Goal: Task Accomplishment & Management: Complete application form

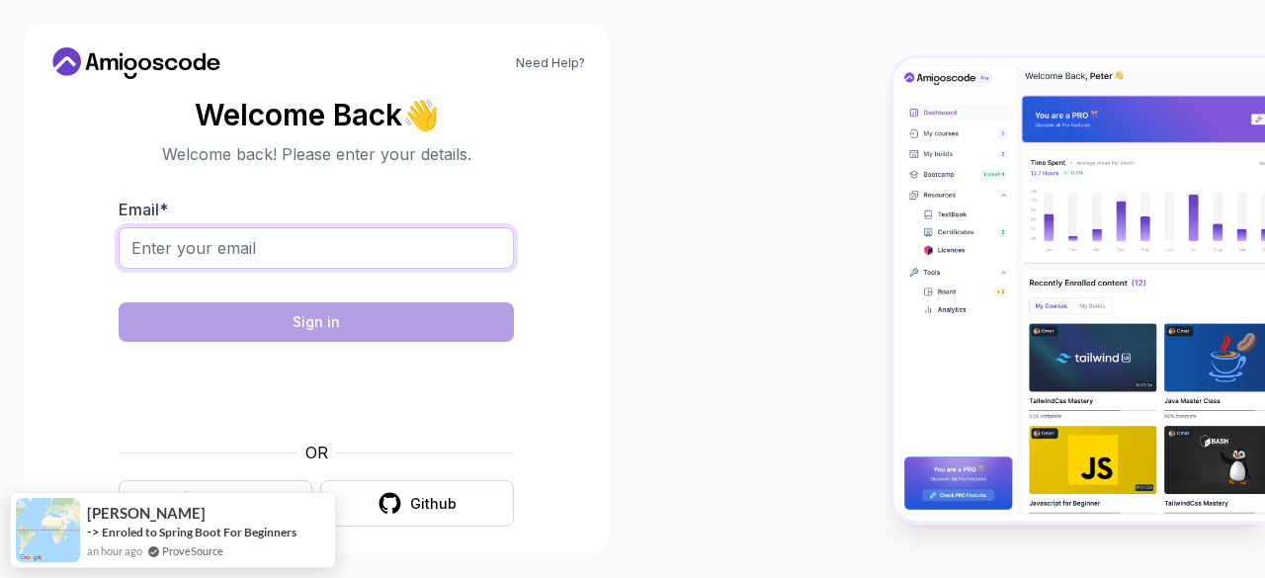
drag, startPoint x: 0, startPoint y: 0, endPoint x: 348, endPoint y: 250, distance: 428.5
click at [348, 250] on input "Email *" at bounding box center [316, 248] width 395 height 42
type input "[EMAIL_ADDRESS][DOMAIN_NAME]"
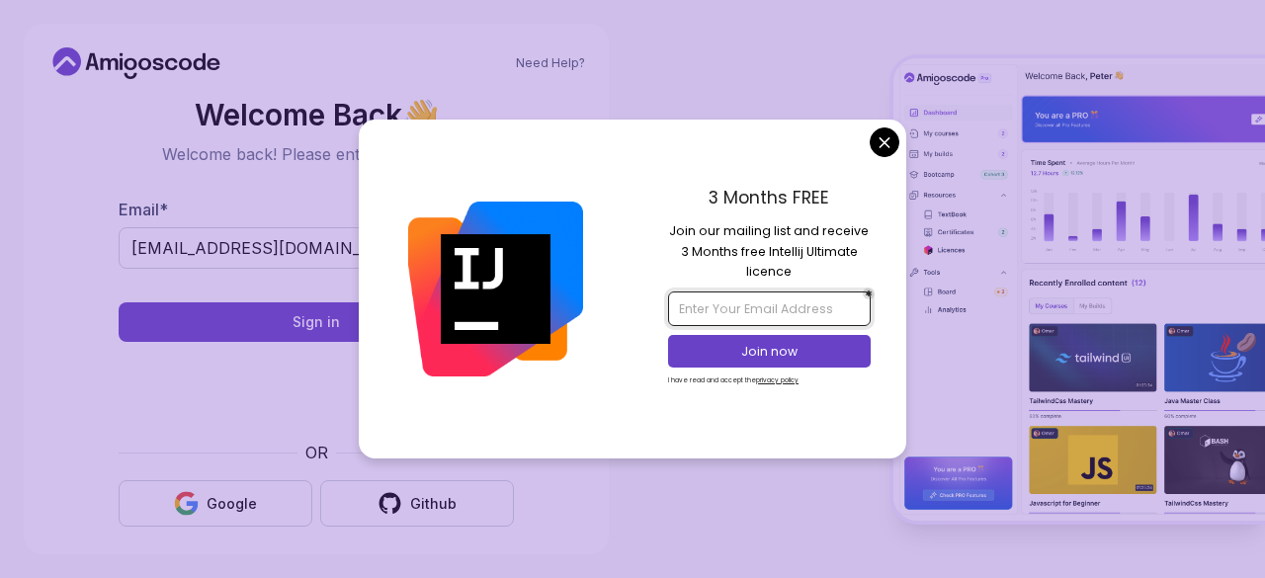
click at [763, 311] on input "email" at bounding box center [769, 309] width 202 height 34
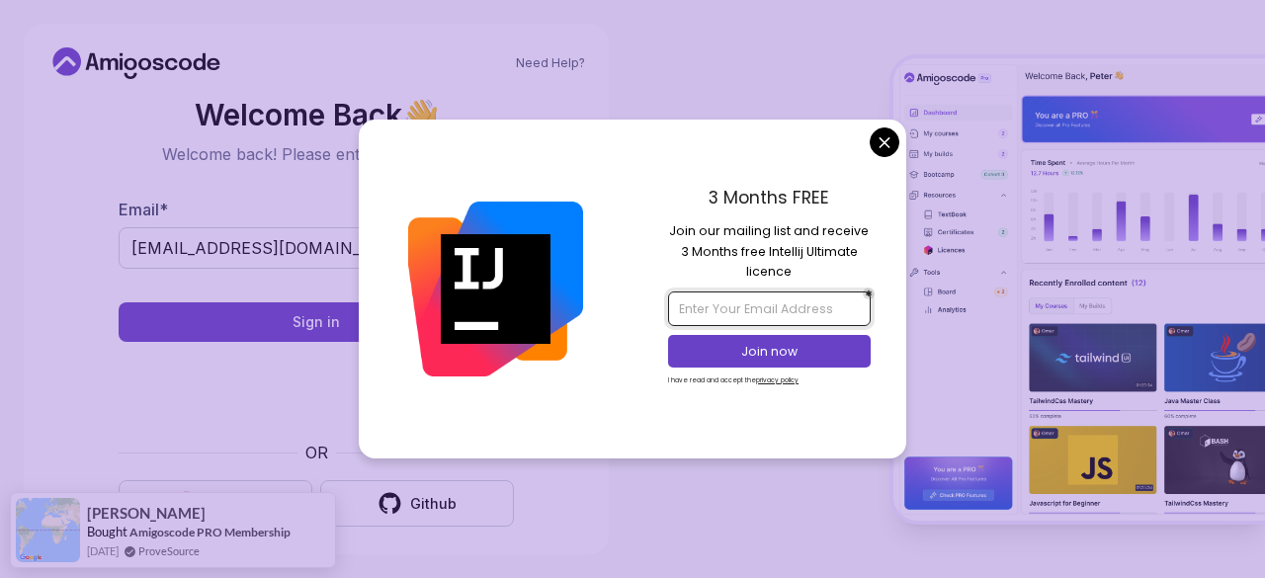
type input "[EMAIL_ADDRESS][DOMAIN_NAME]"
click at [812, 355] on p "Join now" at bounding box center [770, 352] width 164 height 18
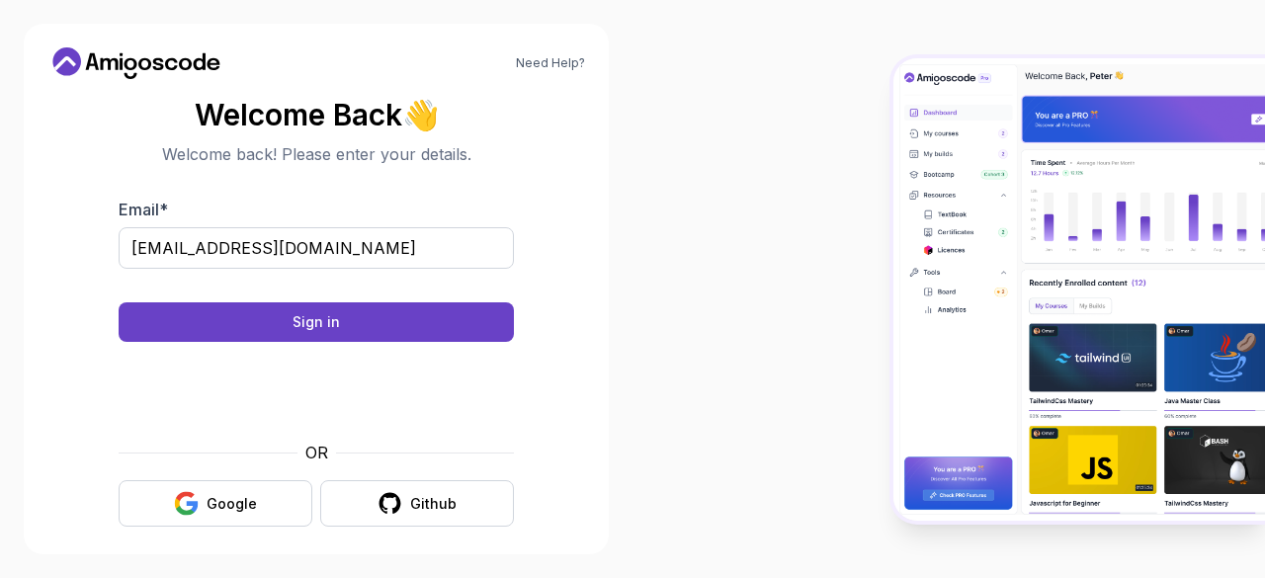
click at [765, 60] on body "Need Help? Welcome Back 👋 Welcome back! Please enter your details. Email * [EMA…" at bounding box center [632, 289] width 1265 height 578
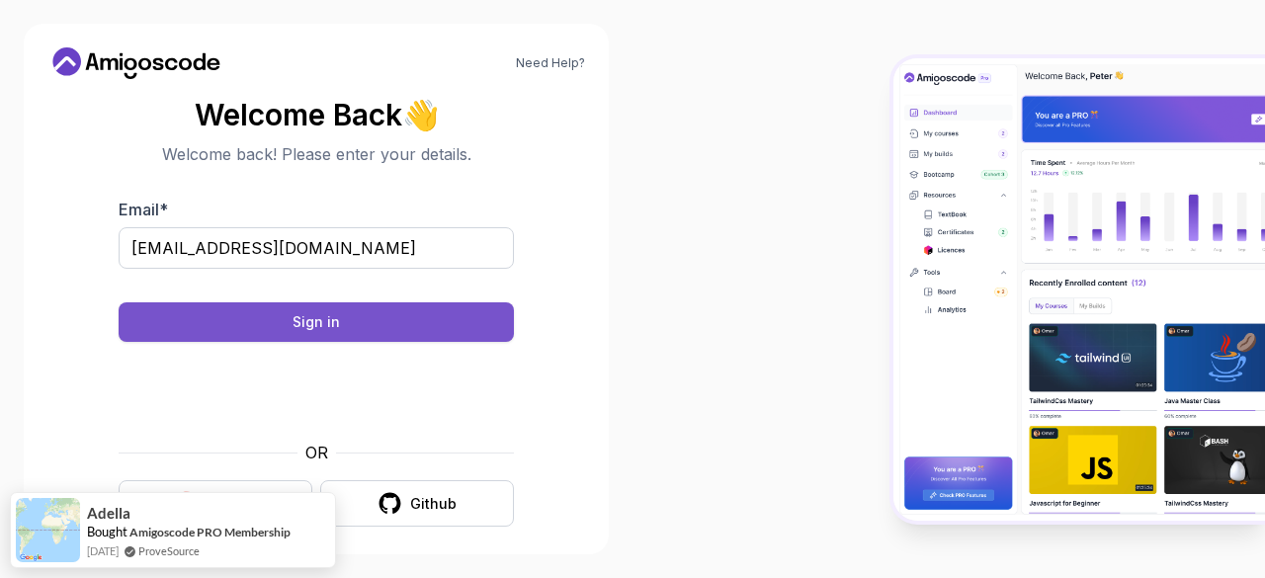
click at [433, 315] on button "Sign in" at bounding box center [316, 322] width 395 height 40
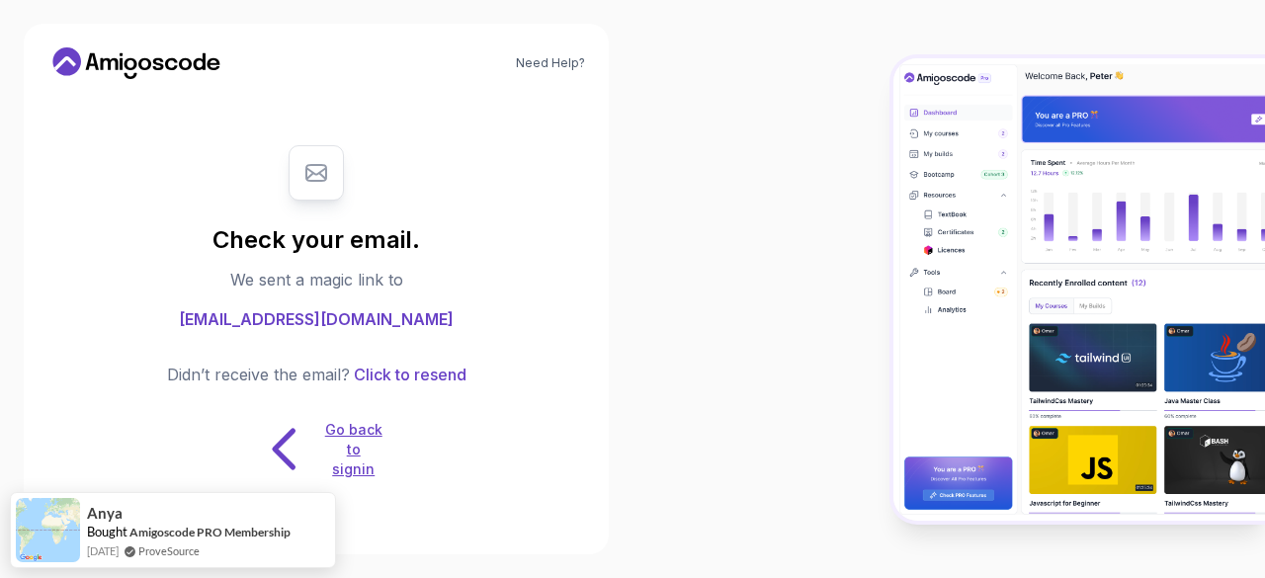
click at [349, 456] on p "Go back to signin" at bounding box center [353, 449] width 59 height 59
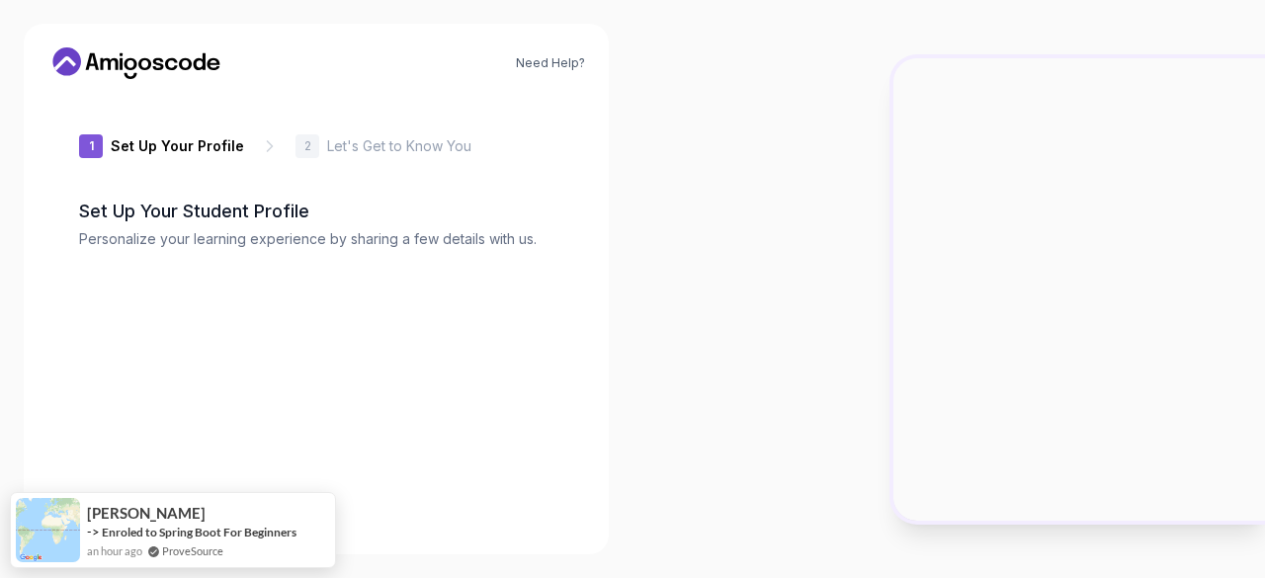
type input "boldbisonf6dd8"
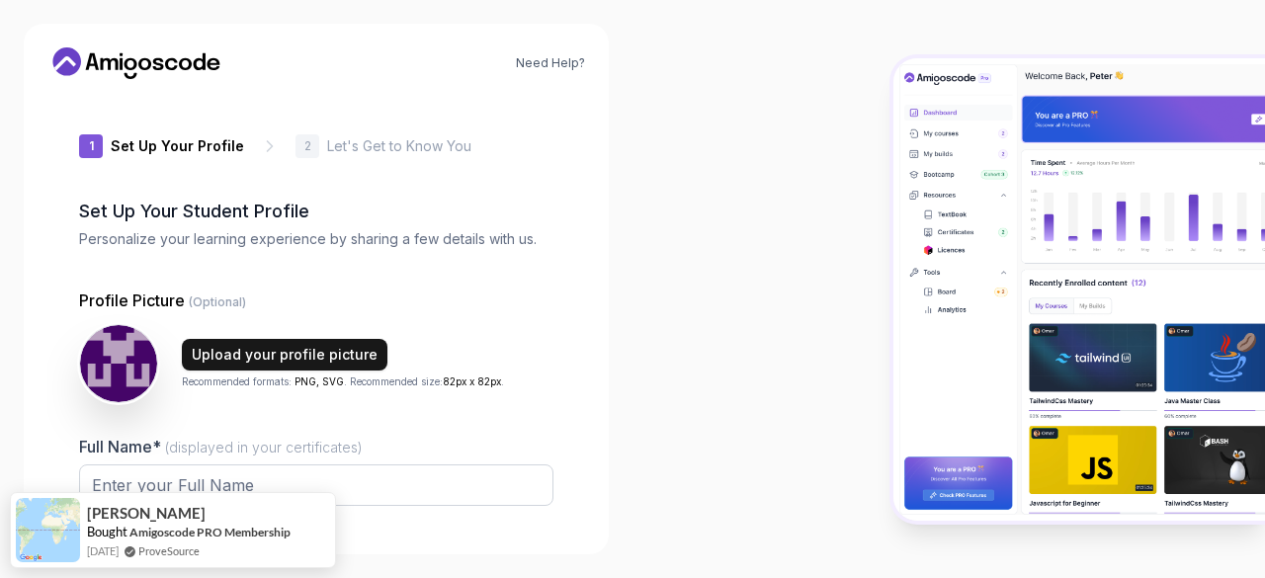
click at [260, 354] on div "Upload your profile picture" at bounding box center [285, 355] width 186 height 20
click at [265, 361] on div "Upload your profile picture" at bounding box center [285, 355] width 186 height 20
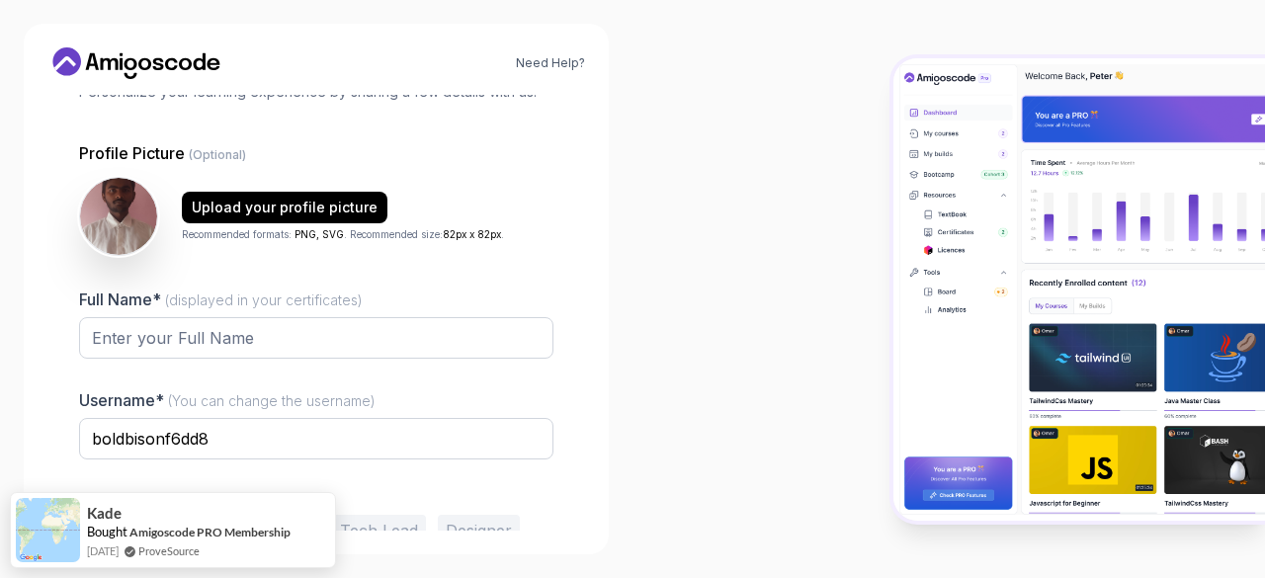
scroll to position [153, 0]
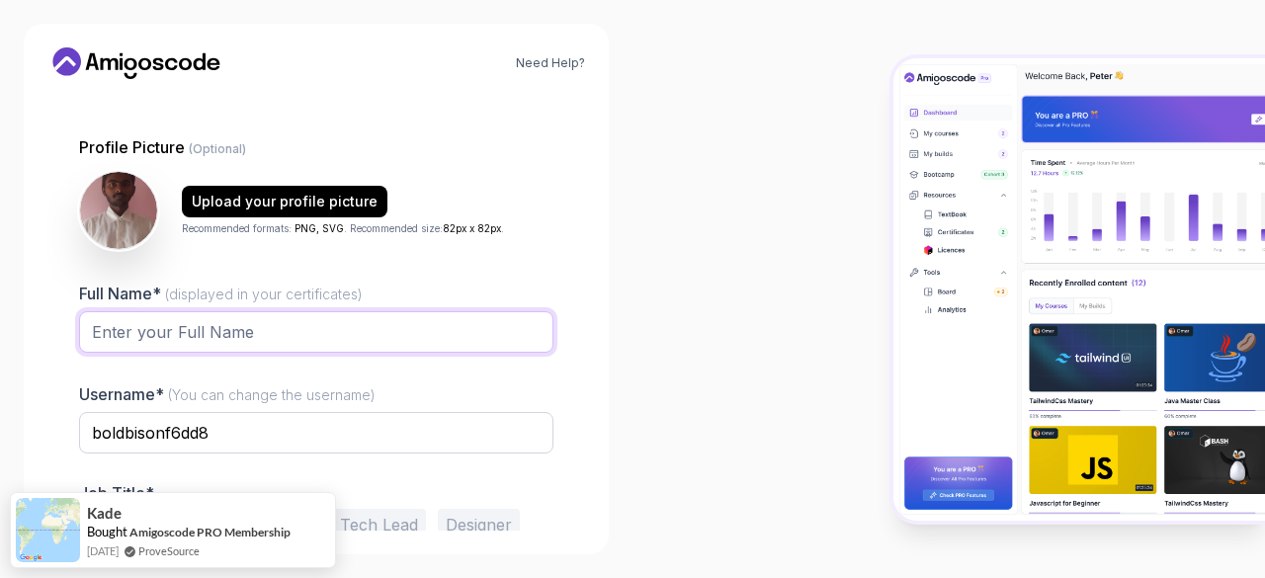
click at [295, 325] on input "Full Name* (displayed in your certificates)" at bounding box center [316, 332] width 474 height 42
type input "Mangesh Diwakar Payfare"
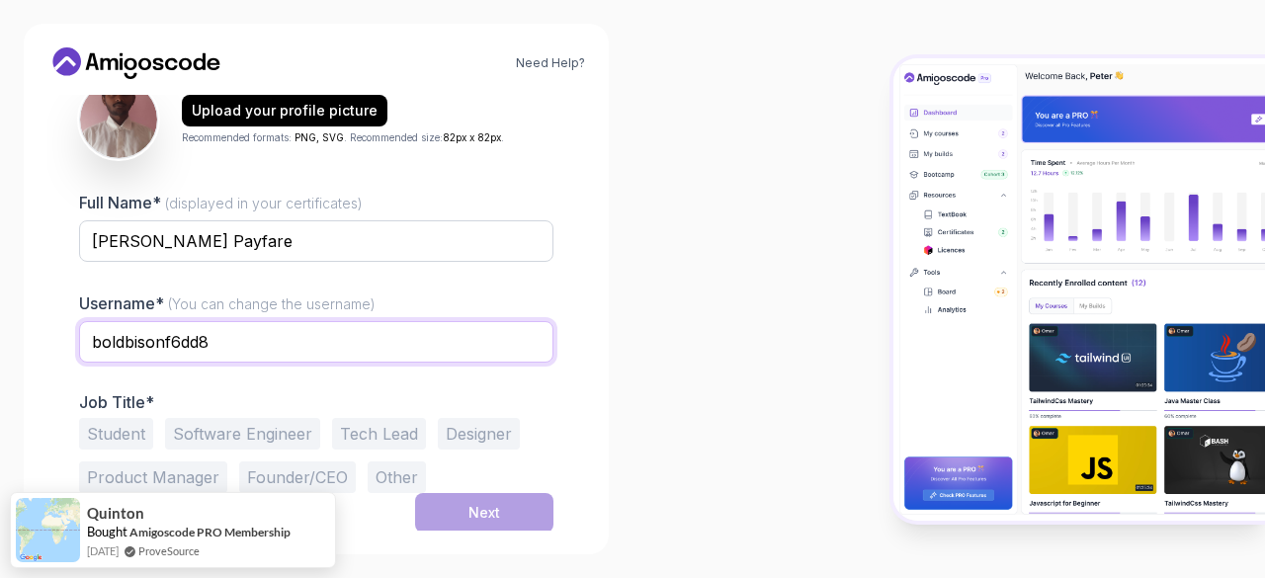
click at [306, 338] on input "boldbisonf6dd8" at bounding box center [316, 342] width 474 height 42
type input "b"
type input "S"
paste input "CodeCrafter_Mahesh"
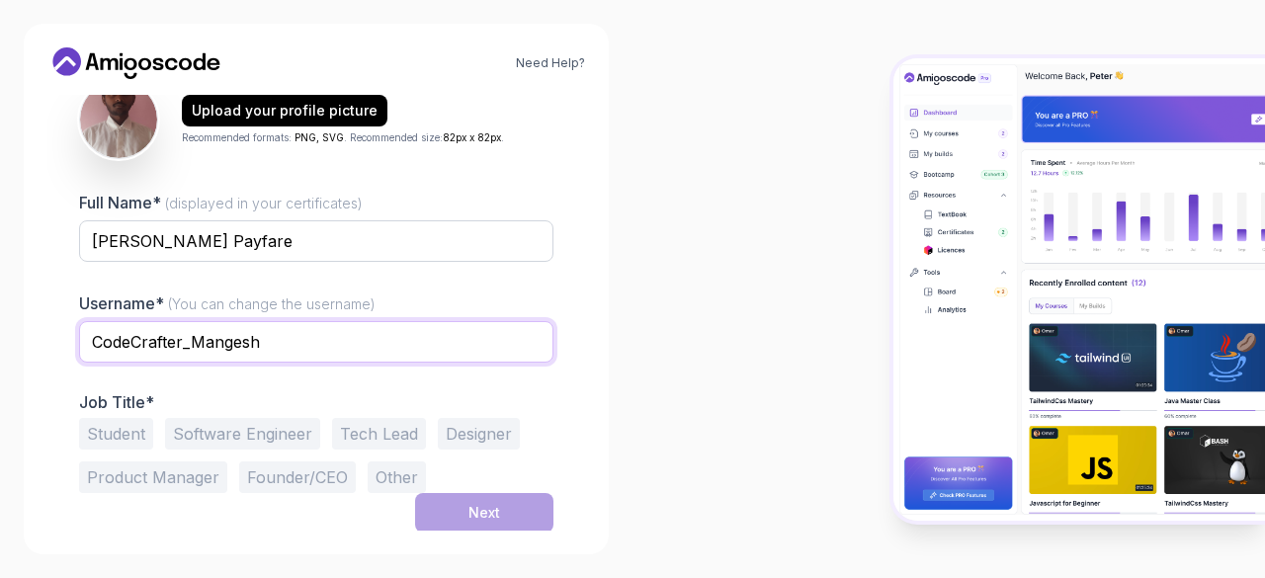
type input "CodeCrafter_Mangesh"
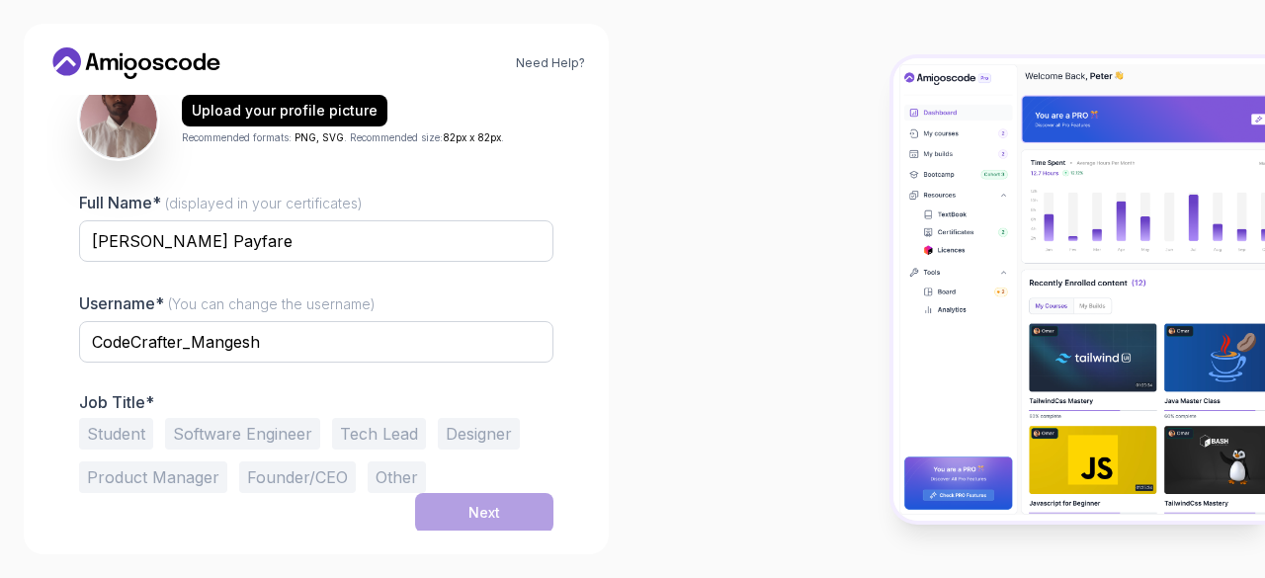
click at [99, 437] on button "Student" at bounding box center [116, 434] width 74 height 32
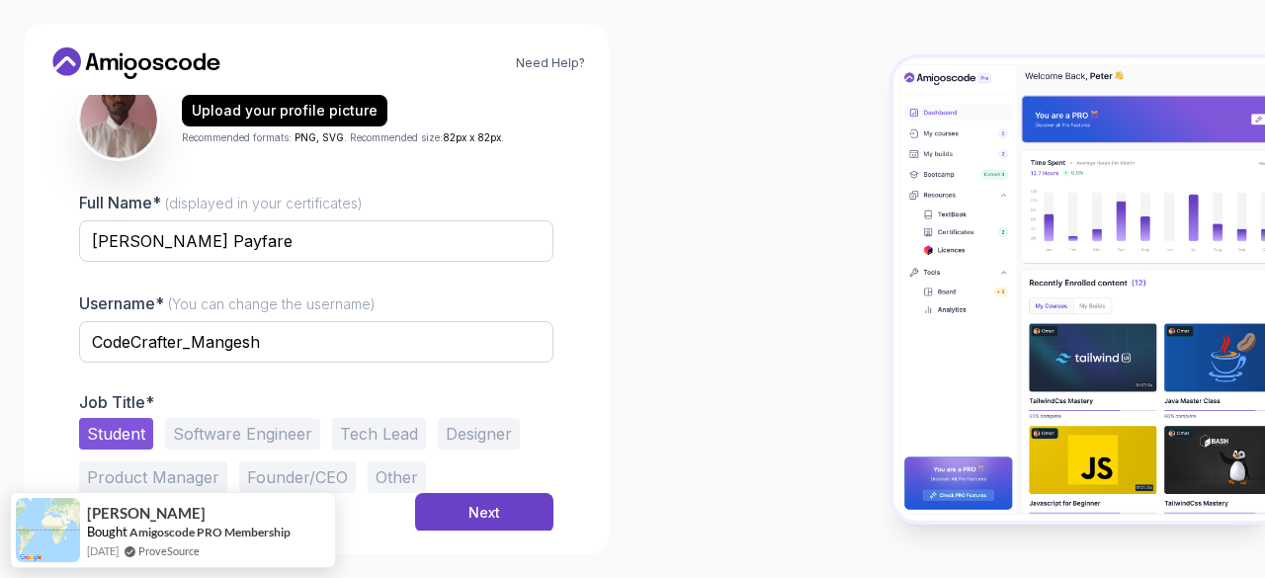
click at [279, 432] on button "Software Engineer" at bounding box center [242, 434] width 155 height 32
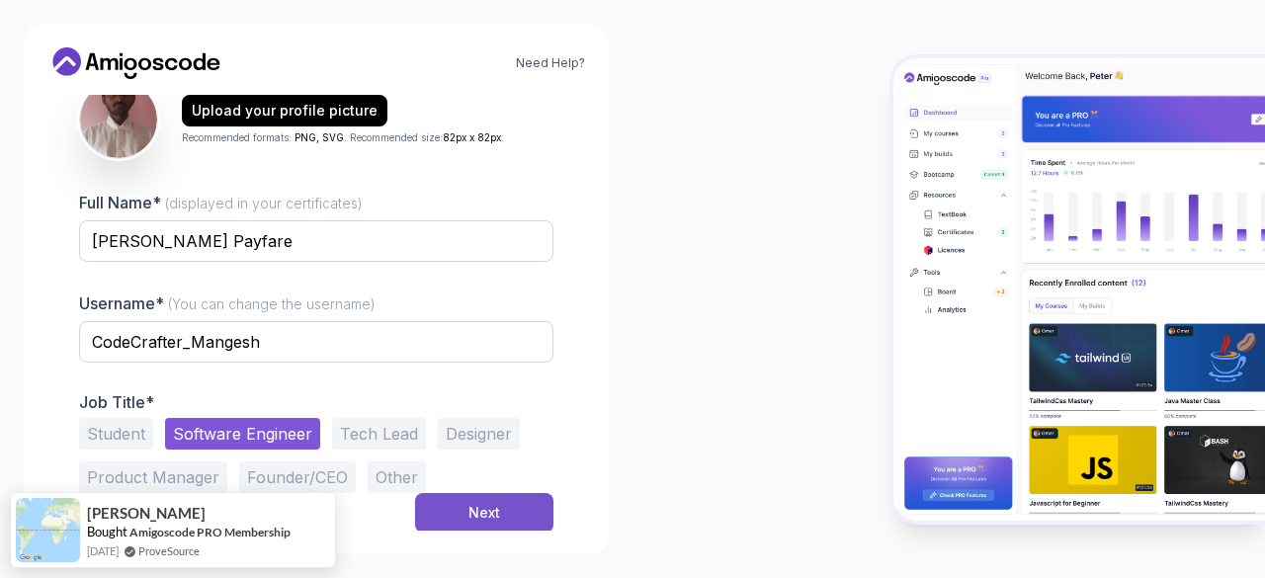
click at [456, 511] on button "Next" at bounding box center [484, 513] width 138 height 40
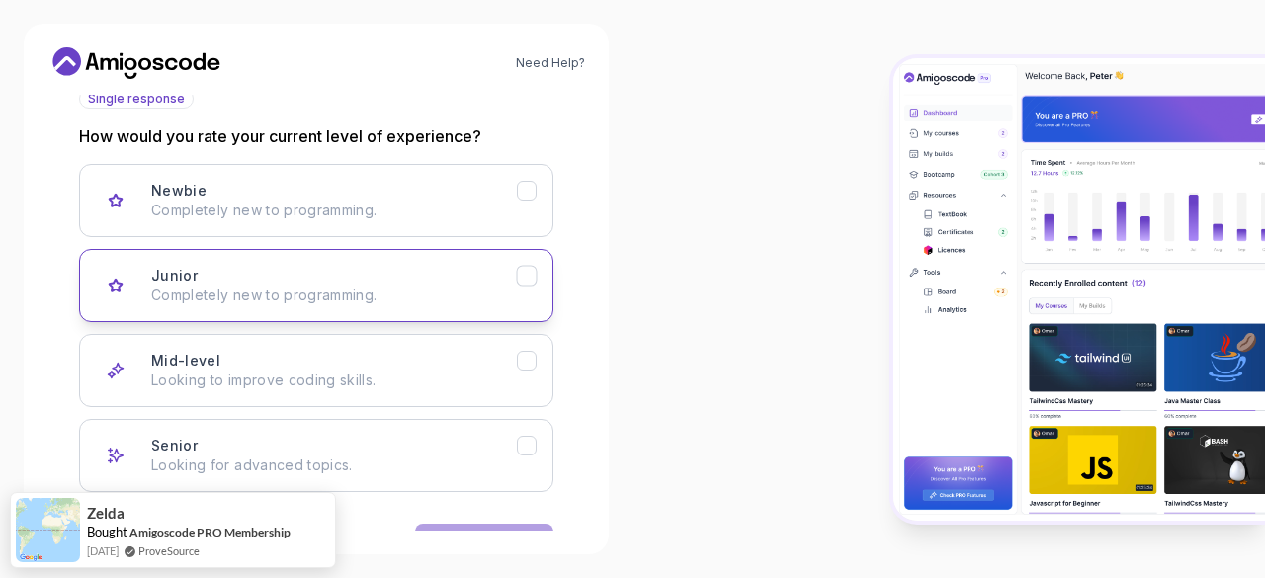
click at [451, 286] on p "Completely new to programming." at bounding box center [334, 296] width 366 height 20
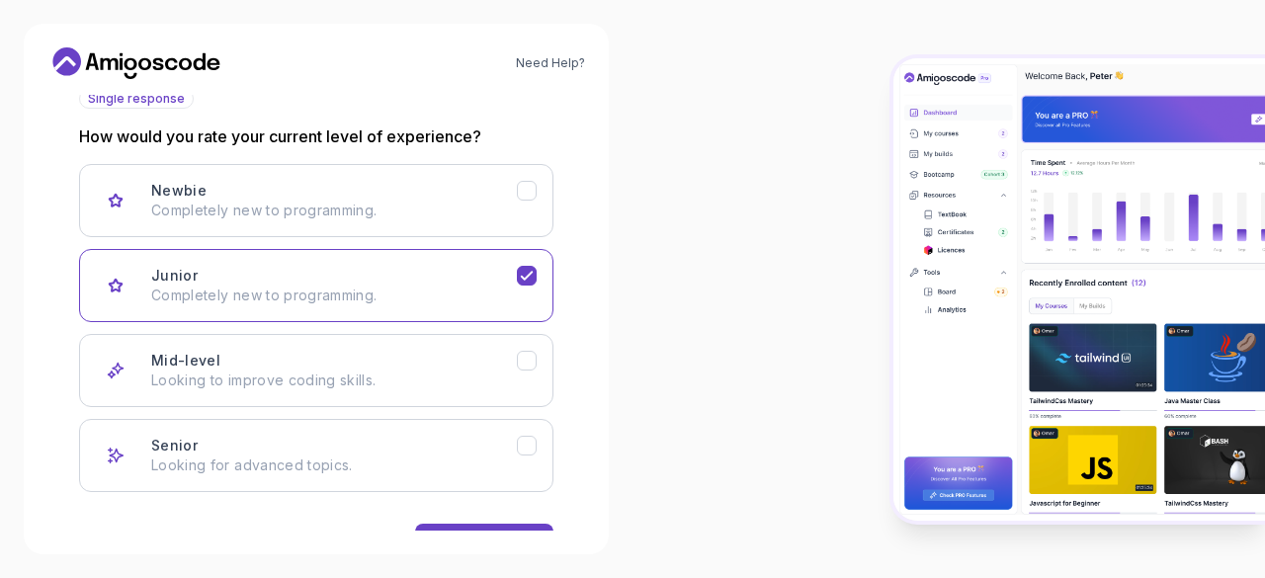
scroll to position [305, 0]
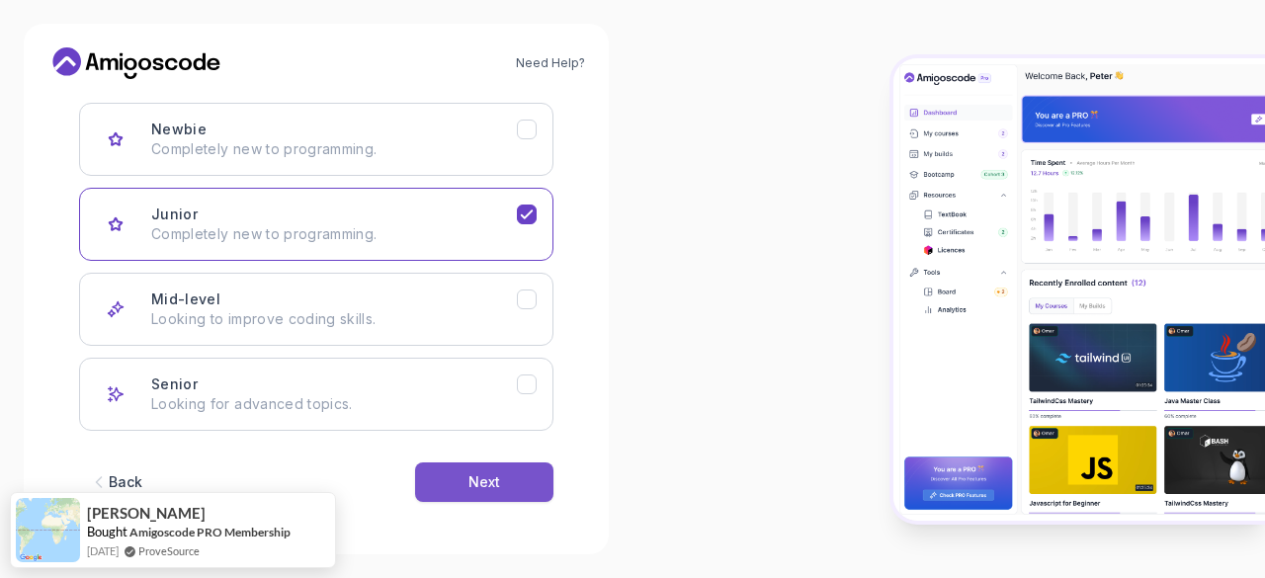
click at [485, 479] on div "Next" at bounding box center [485, 482] width 32 height 20
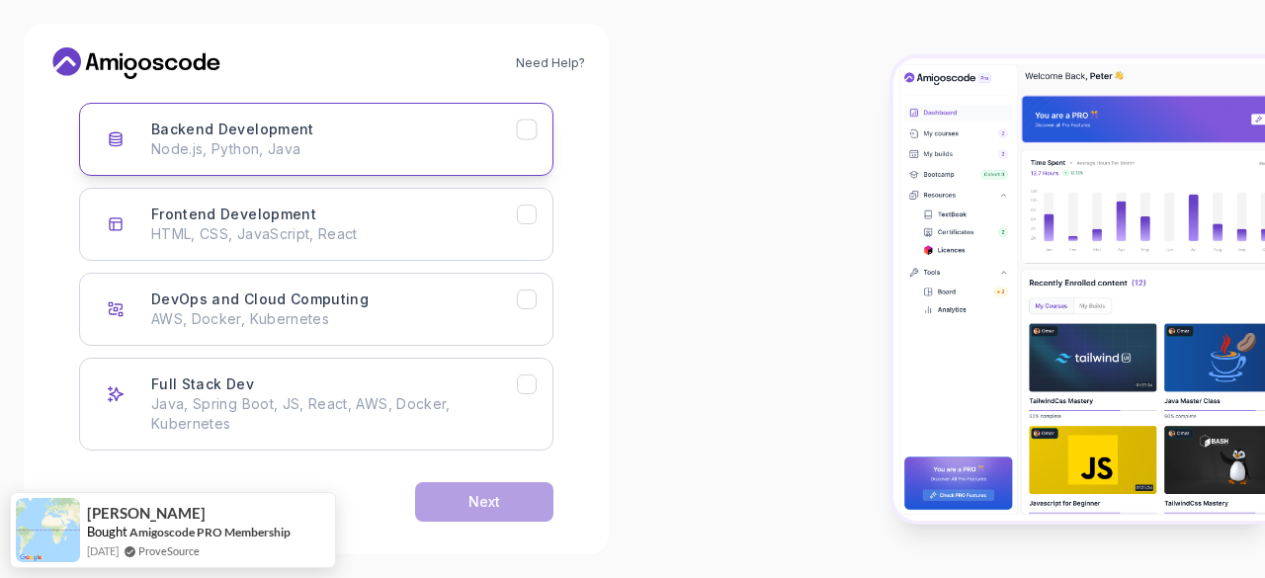
click at [422, 151] on p "Node.js, Python, Java" at bounding box center [334, 149] width 366 height 20
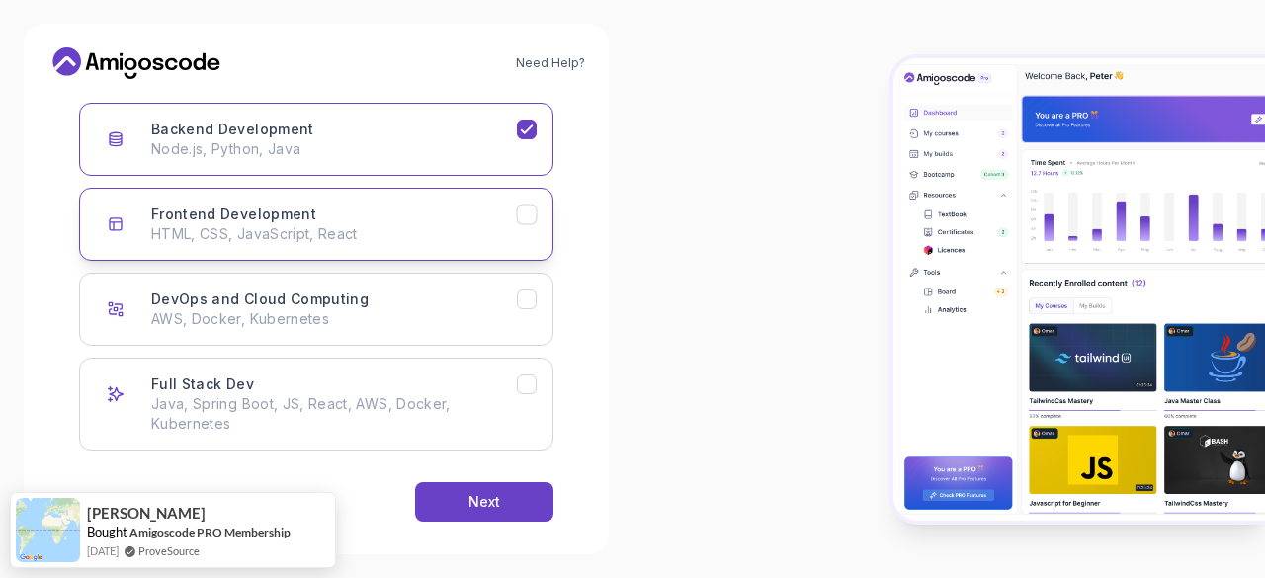
click at [420, 220] on div "Frontend Development HTML, CSS, JavaScript, React" at bounding box center [334, 225] width 366 height 40
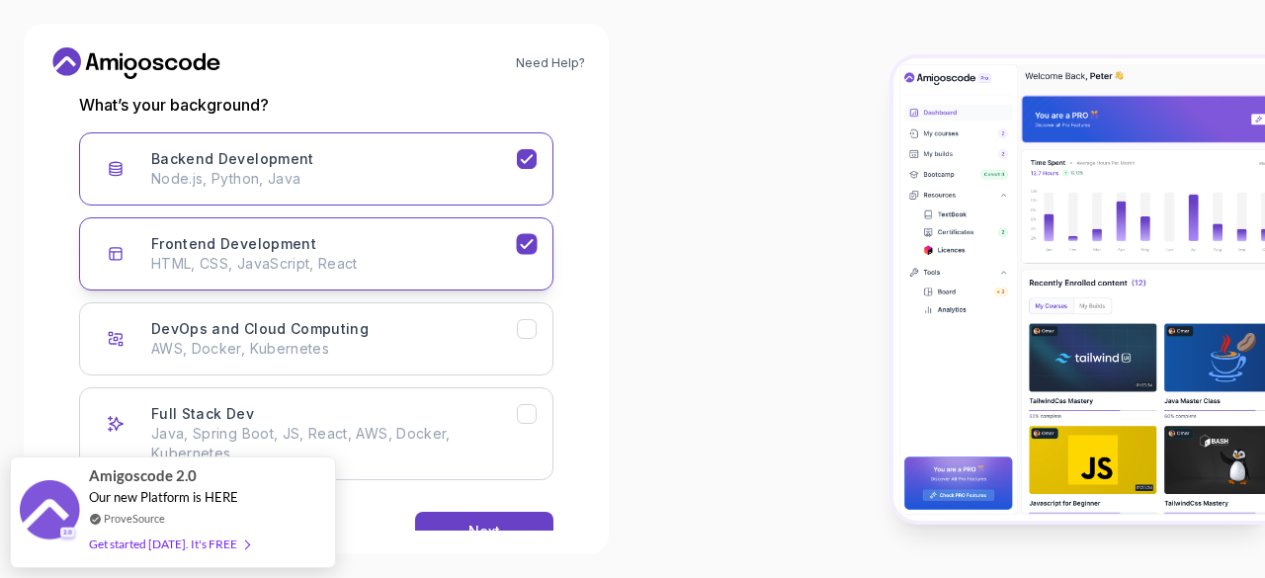
scroll to position [325, 0]
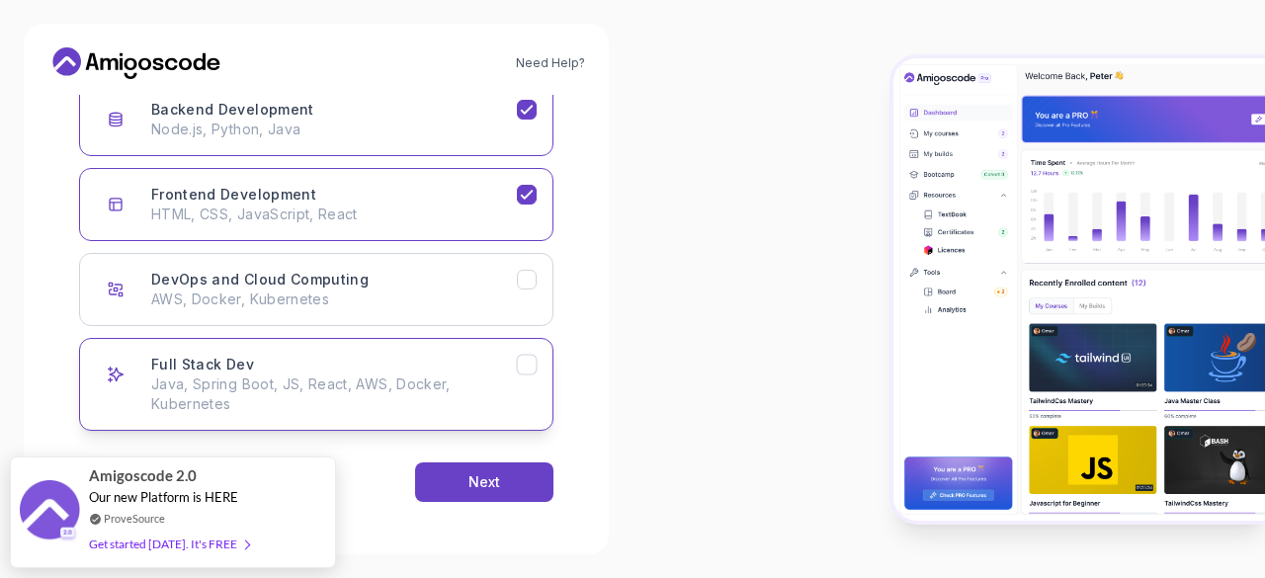
click at [400, 391] on p "Java, Spring Boot, JS, React, AWS, Docker, Kubernetes" at bounding box center [334, 395] width 366 height 40
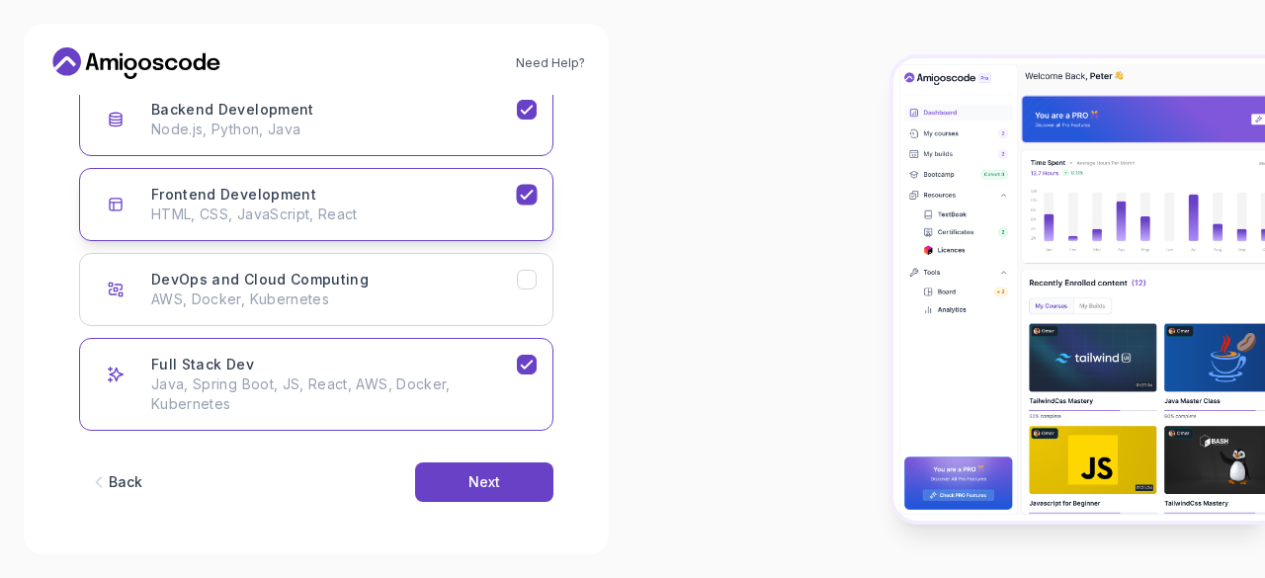
click at [535, 209] on button "Frontend Development HTML, CSS, JavaScript, React" at bounding box center [316, 204] width 474 height 73
click at [522, 108] on icon "Backend Development" at bounding box center [527, 110] width 19 height 19
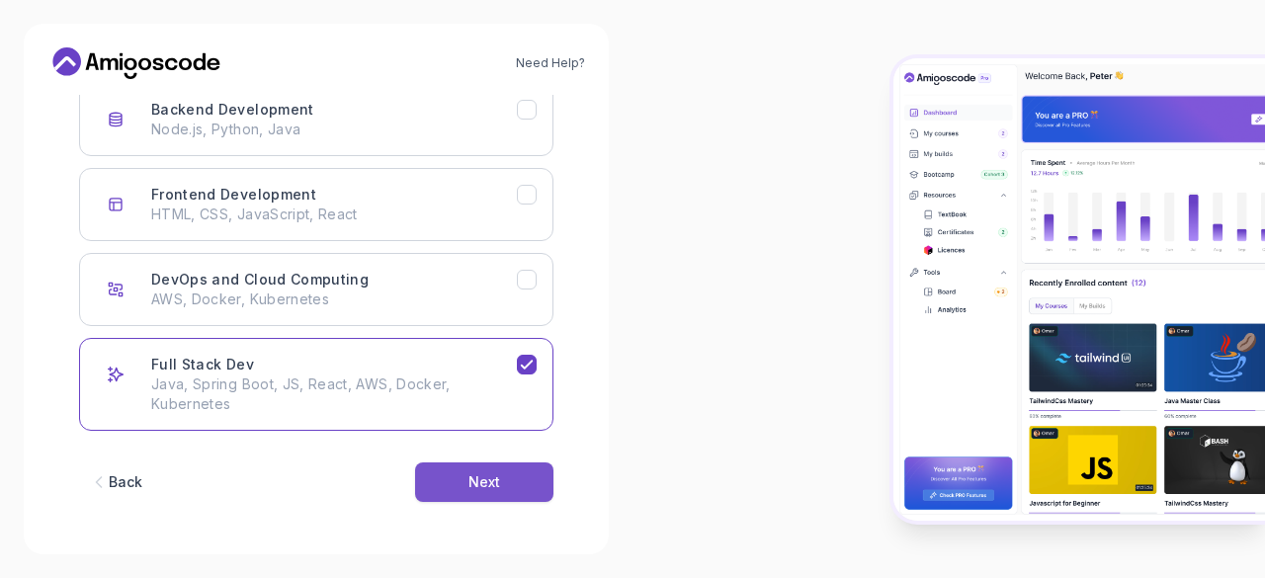
click at [507, 493] on button "Next" at bounding box center [484, 483] width 138 height 40
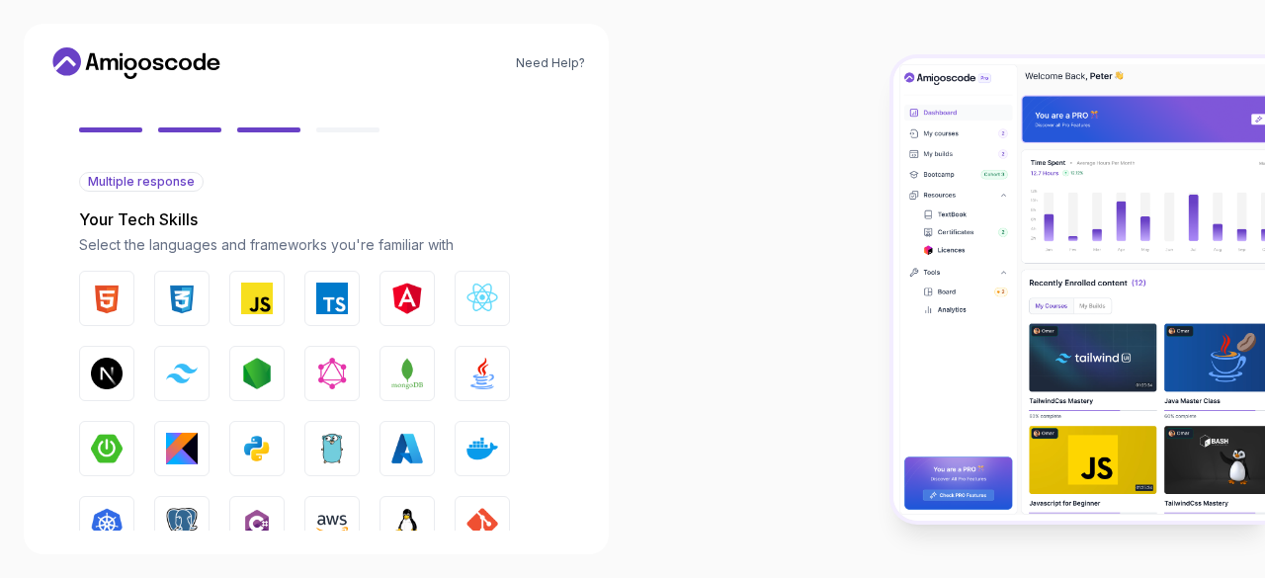
scroll to position [162, 0]
click at [109, 307] on img "button" at bounding box center [107, 298] width 32 height 32
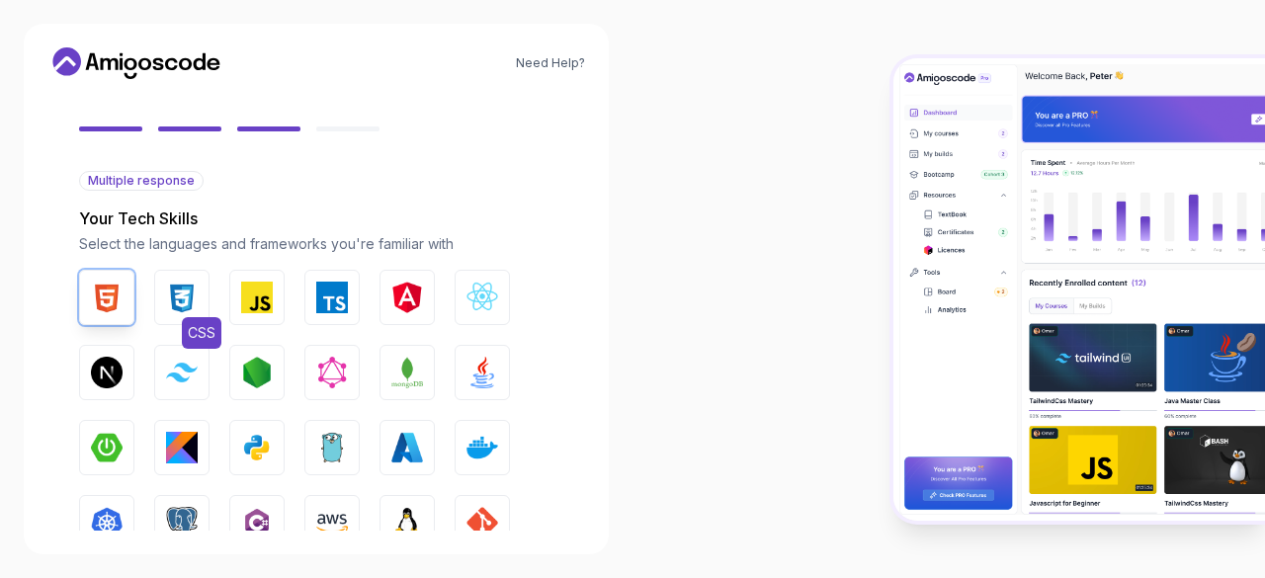
click at [176, 296] on img "button" at bounding box center [182, 298] width 32 height 32
click at [259, 297] on img "button" at bounding box center [257, 298] width 32 height 32
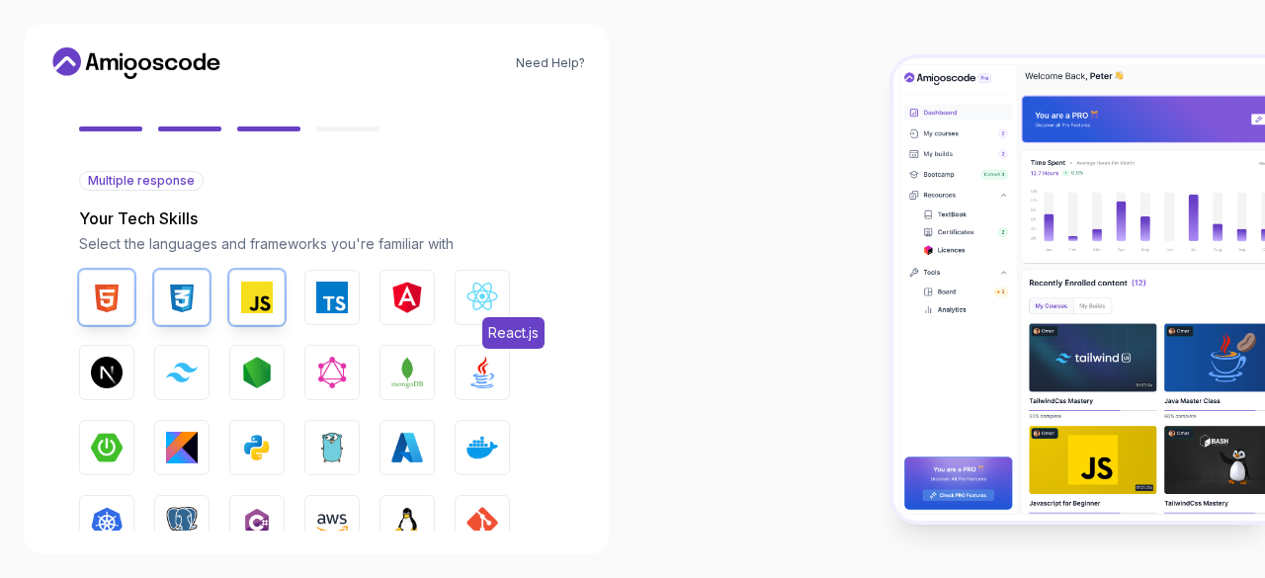
click at [470, 308] on img "button" at bounding box center [483, 298] width 32 height 32
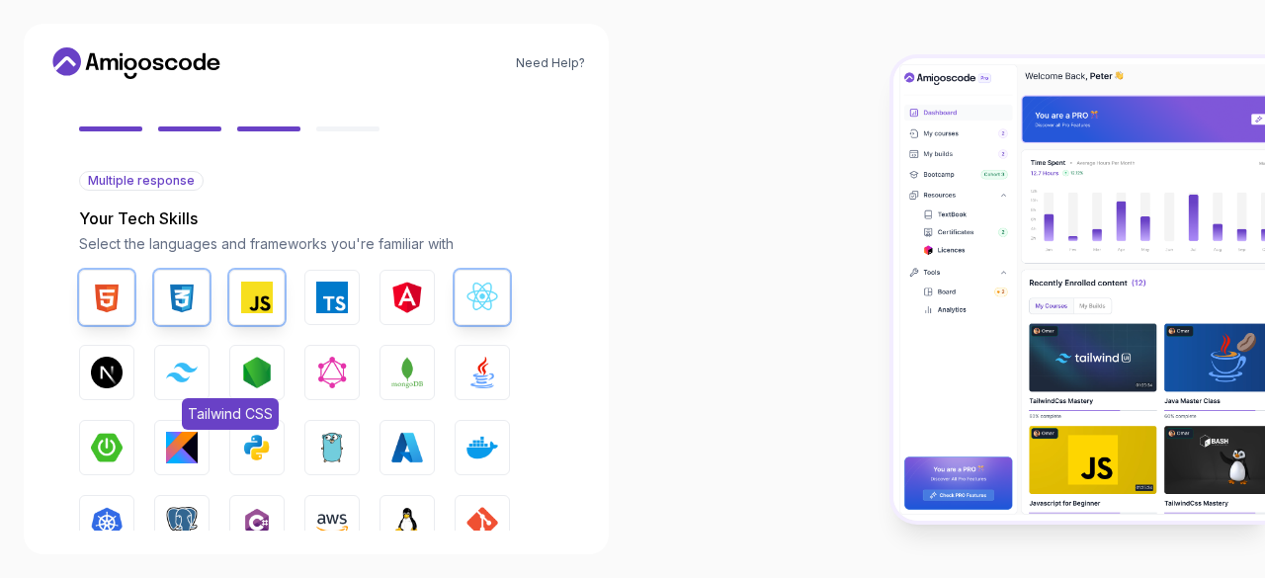
click at [188, 381] on img "button" at bounding box center [182, 372] width 32 height 19
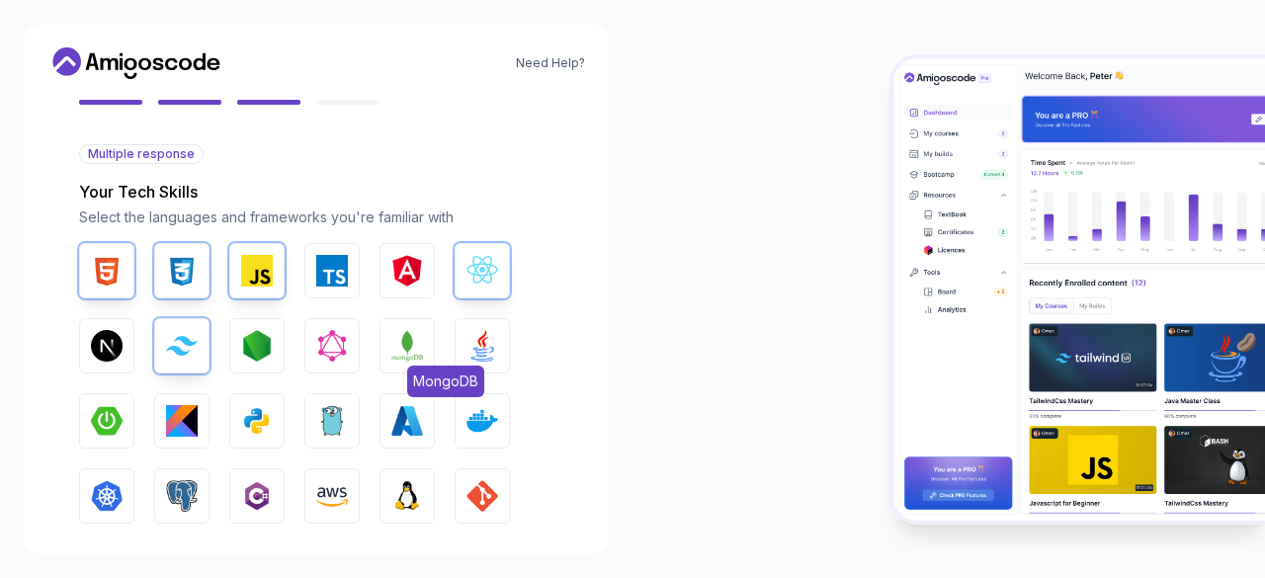
scroll to position [194, 0]
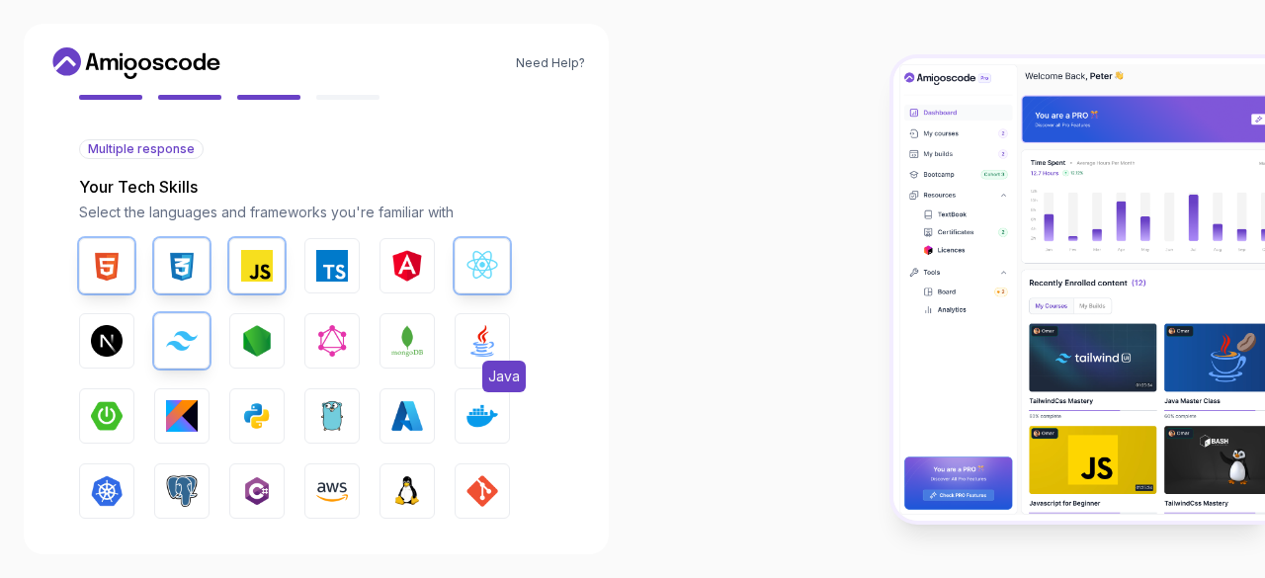
click at [492, 335] on img "button" at bounding box center [483, 341] width 32 height 32
click at [110, 422] on img "button" at bounding box center [107, 416] width 32 height 32
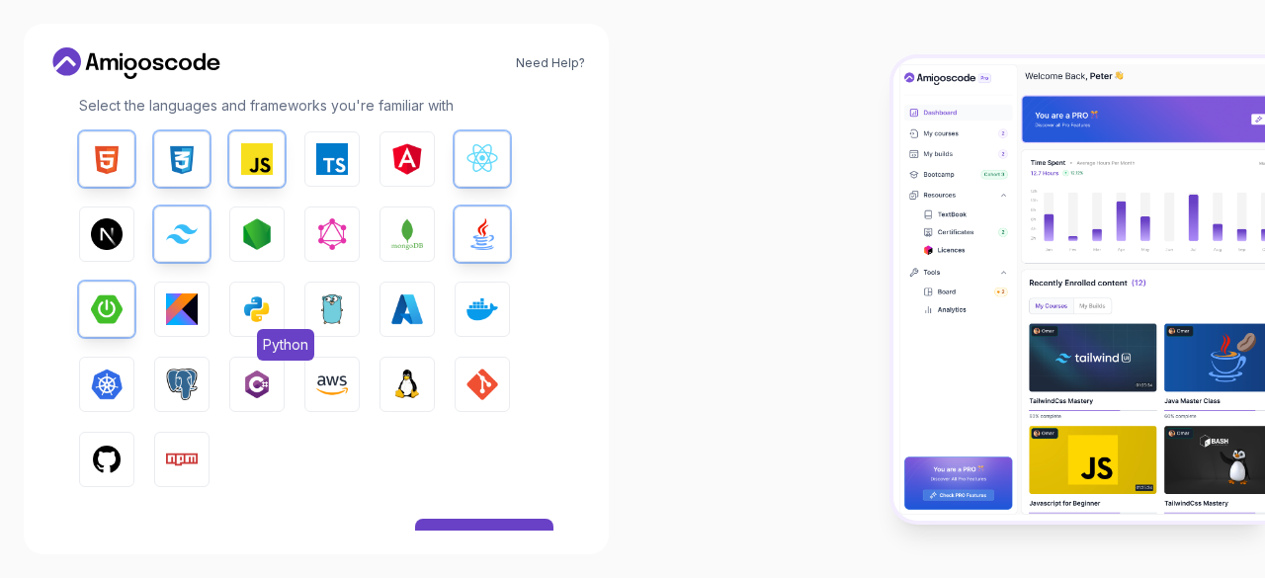
scroll to position [302, 0]
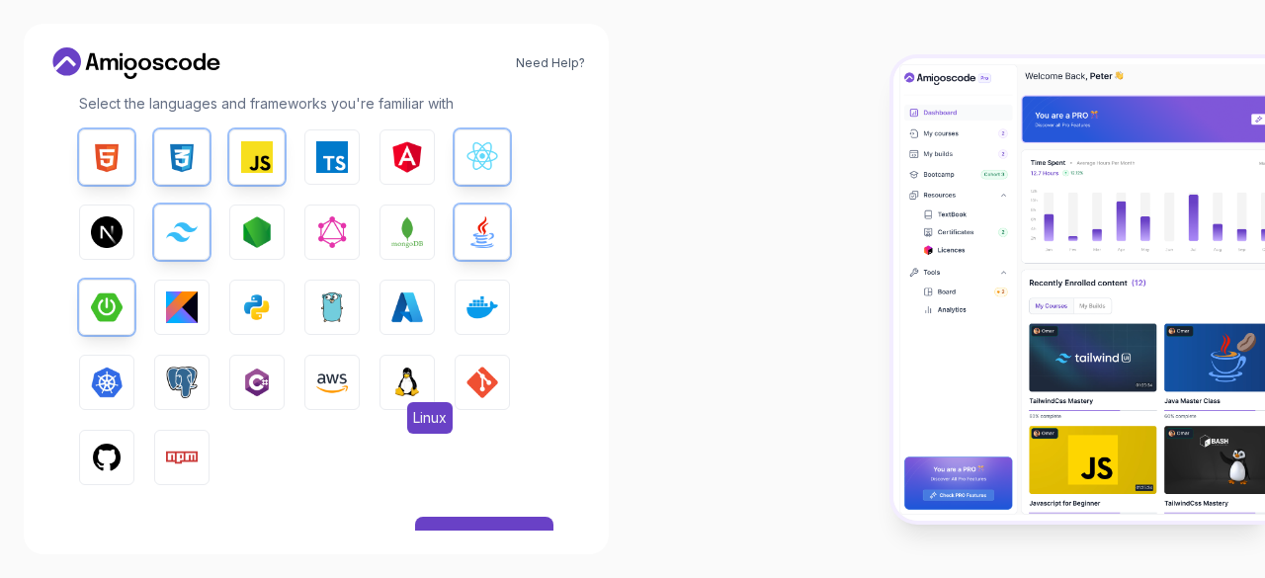
click at [409, 380] on img "button" at bounding box center [407, 383] width 32 height 32
click at [473, 311] on img "button" at bounding box center [483, 308] width 32 height 32
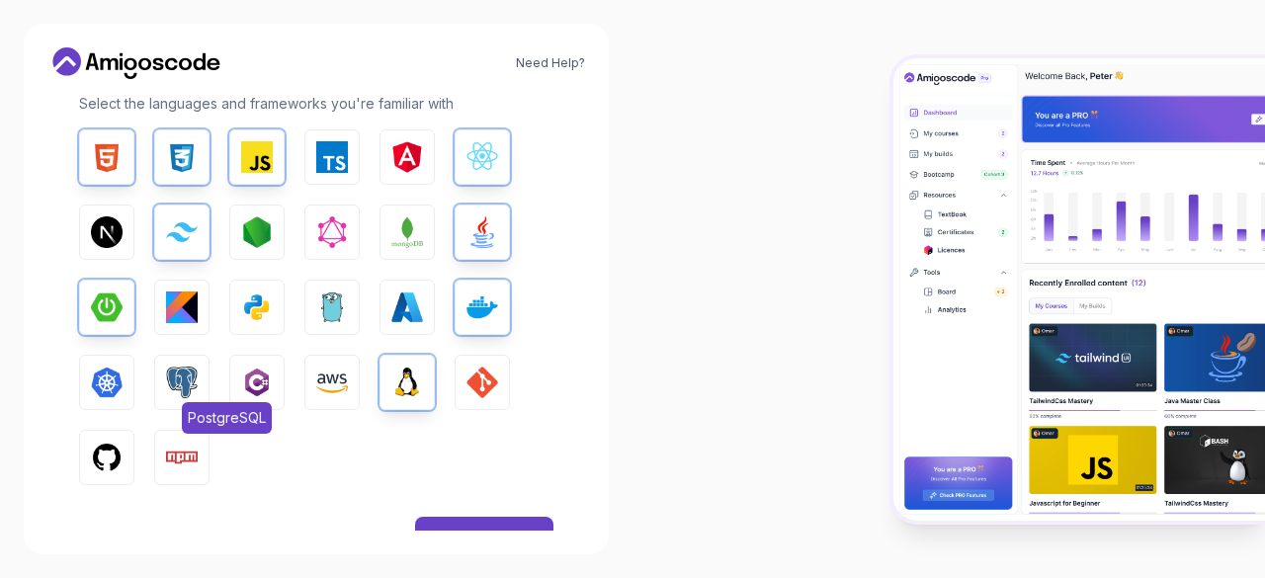
click at [182, 388] on img "button" at bounding box center [182, 383] width 32 height 32
click at [111, 394] on img "button" at bounding box center [107, 383] width 32 height 32
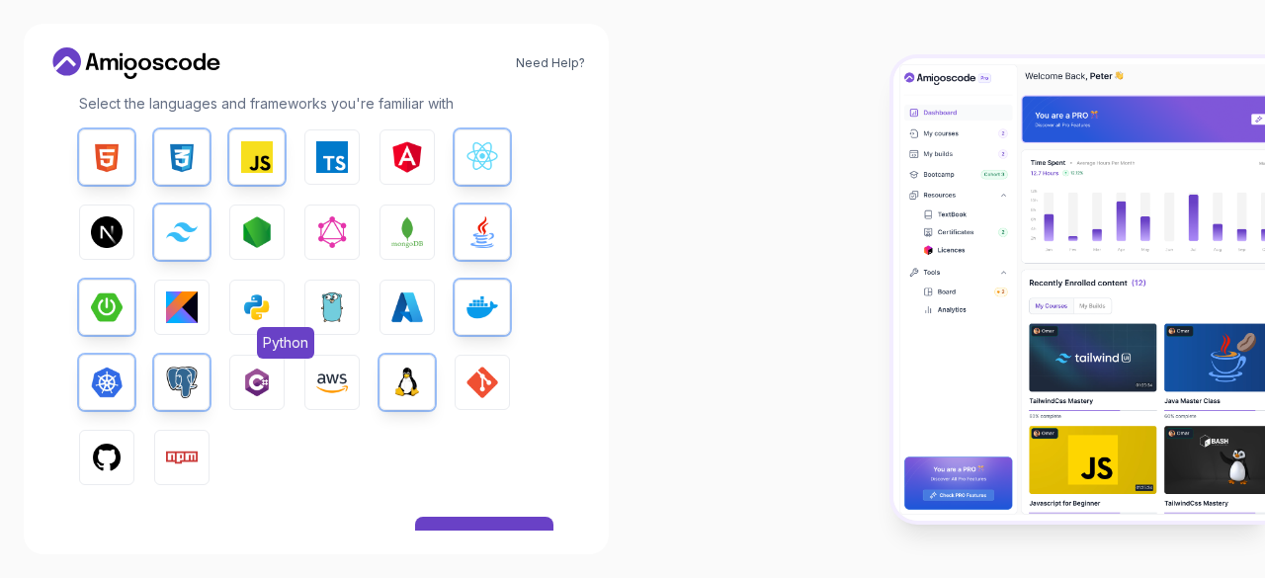
click at [269, 311] on img "button" at bounding box center [257, 308] width 32 height 32
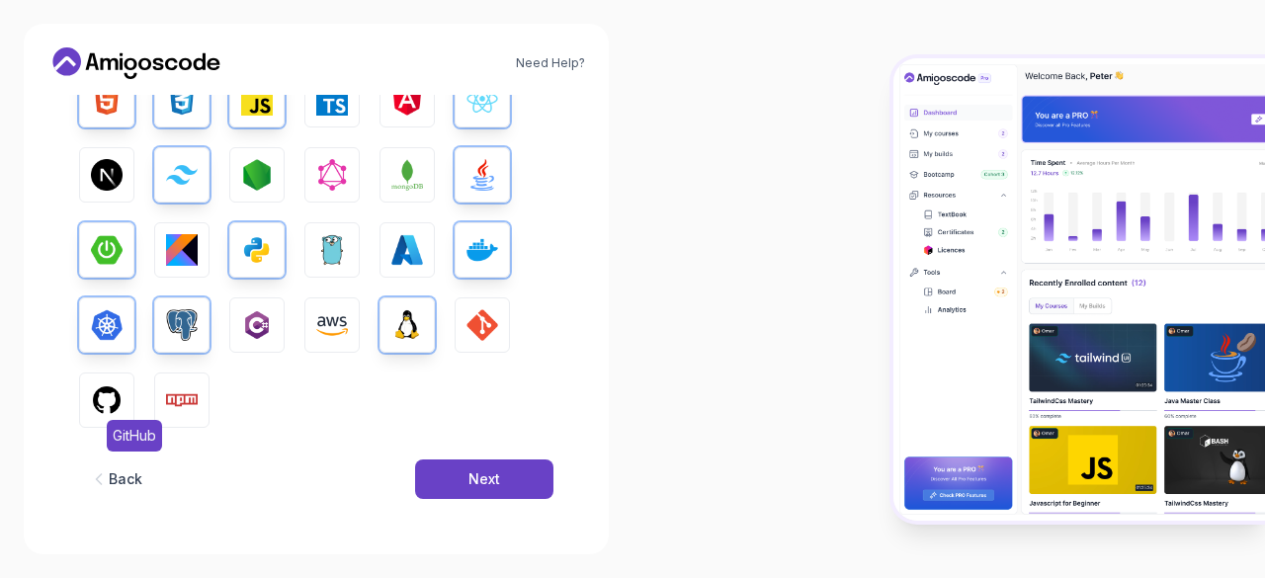
click at [103, 393] on img "button" at bounding box center [107, 400] width 32 height 32
click at [485, 477] on div "Next" at bounding box center [485, 479] width 32 height 20
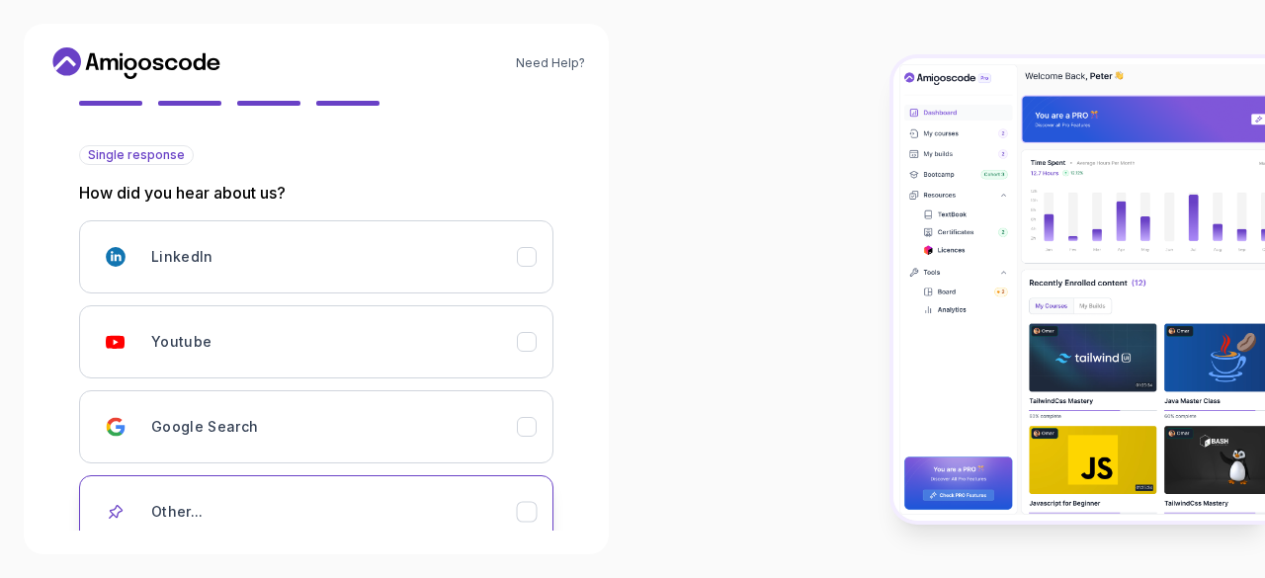
scroll to position [187, 0]
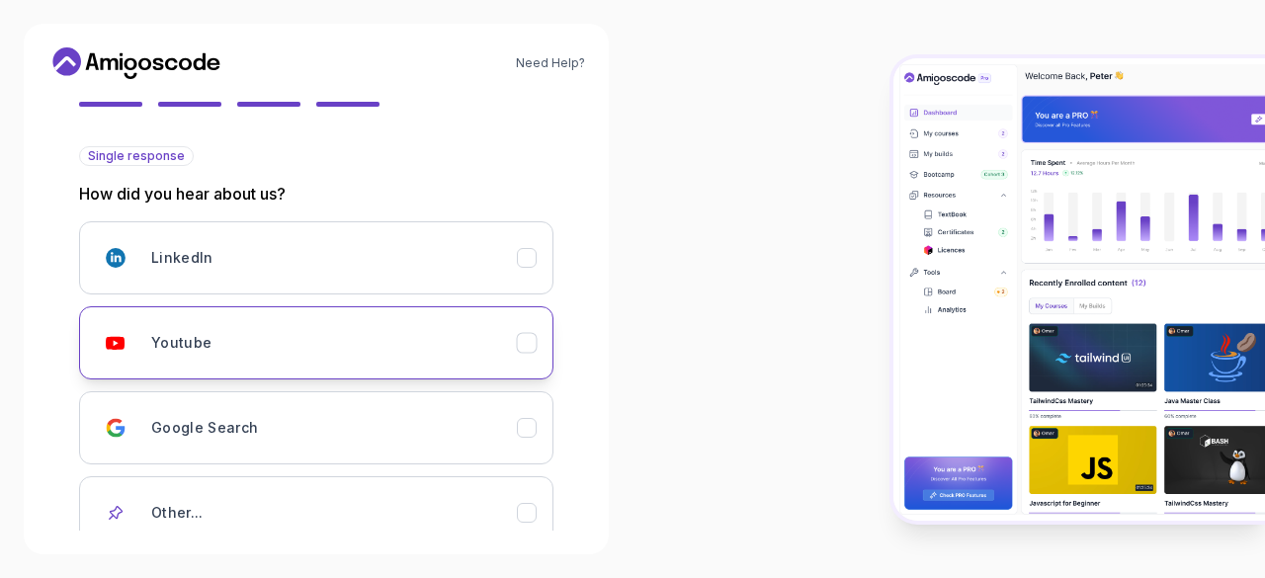
click at [346, 338] on div "Youtube" at bounding box center [334, 343] width 366 height 40
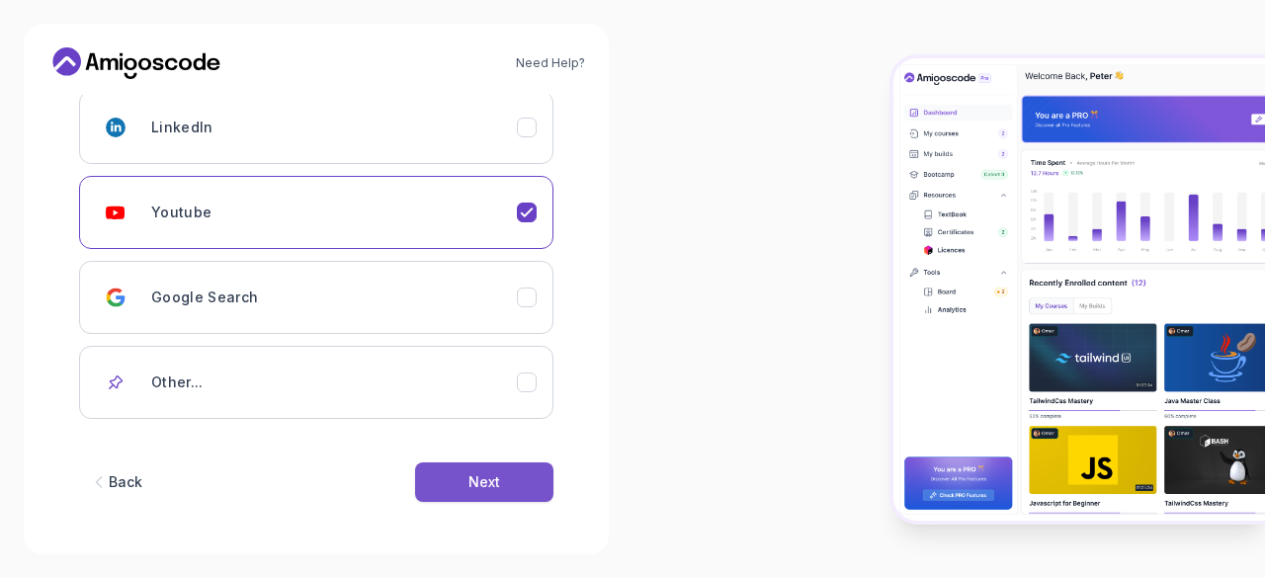
click at [481, 481] on div "Next" at bounding box center [485, 482] width 32 height 20
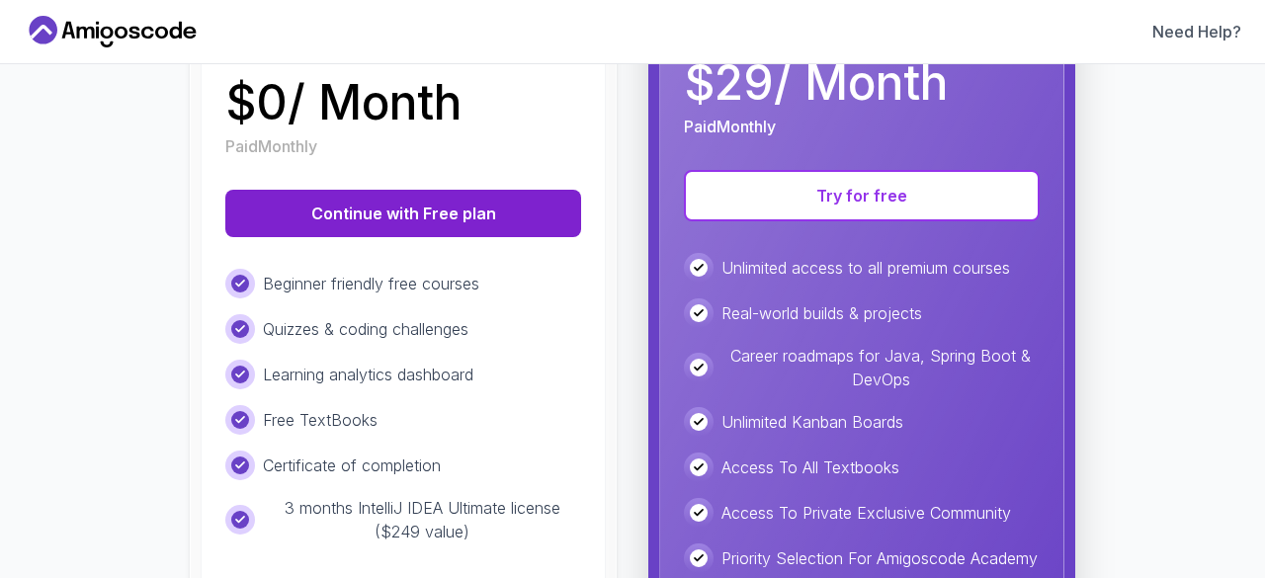
scroll to position [355, 0]
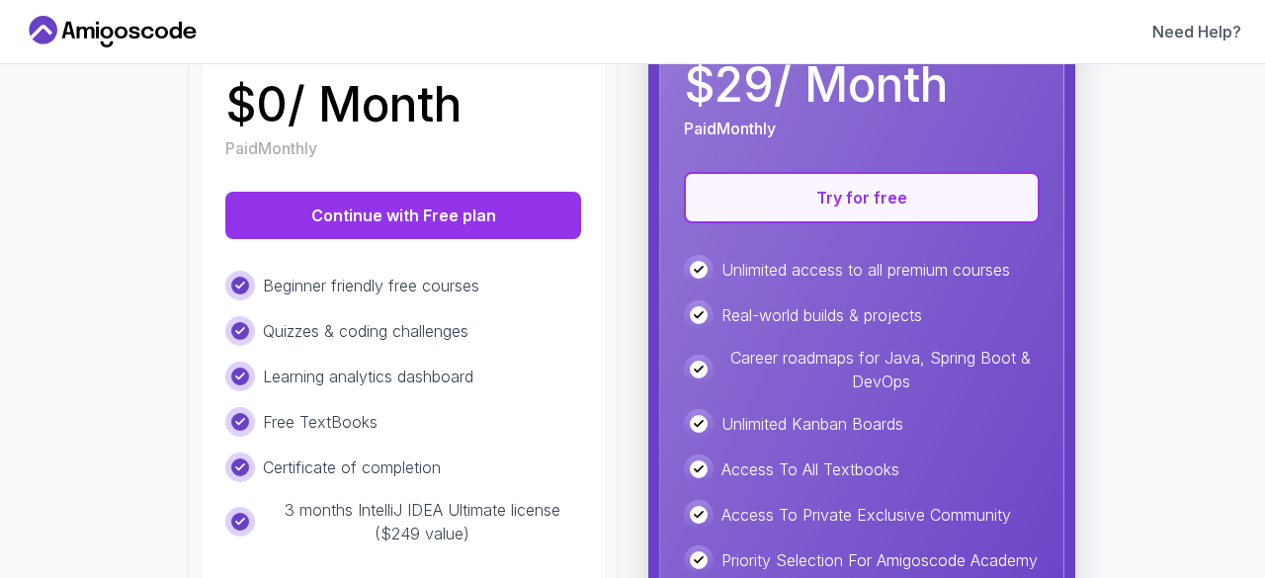
click at [811, 204] on button "Try for free" at bounding box center [862, 197] width 356 height 51
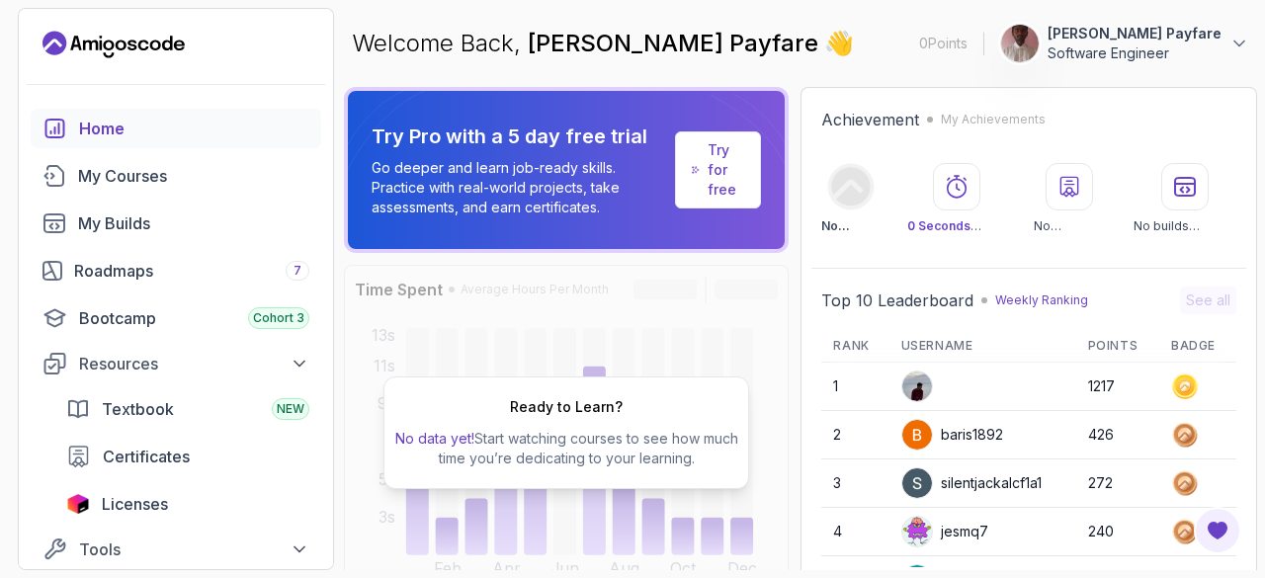
click at [540, 315] on div "Ready to Learn? No data yet! Start watching courses to see how much time you’re…" at bounding box center [566, 433] width 445 height 336
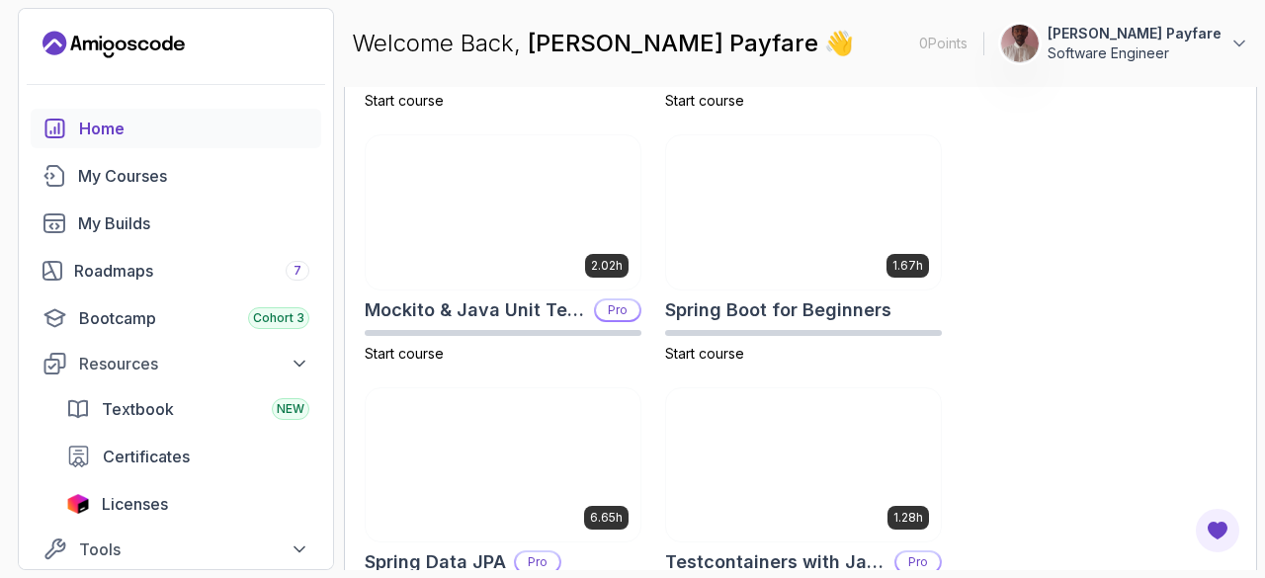
scroll to position [1149, 0]
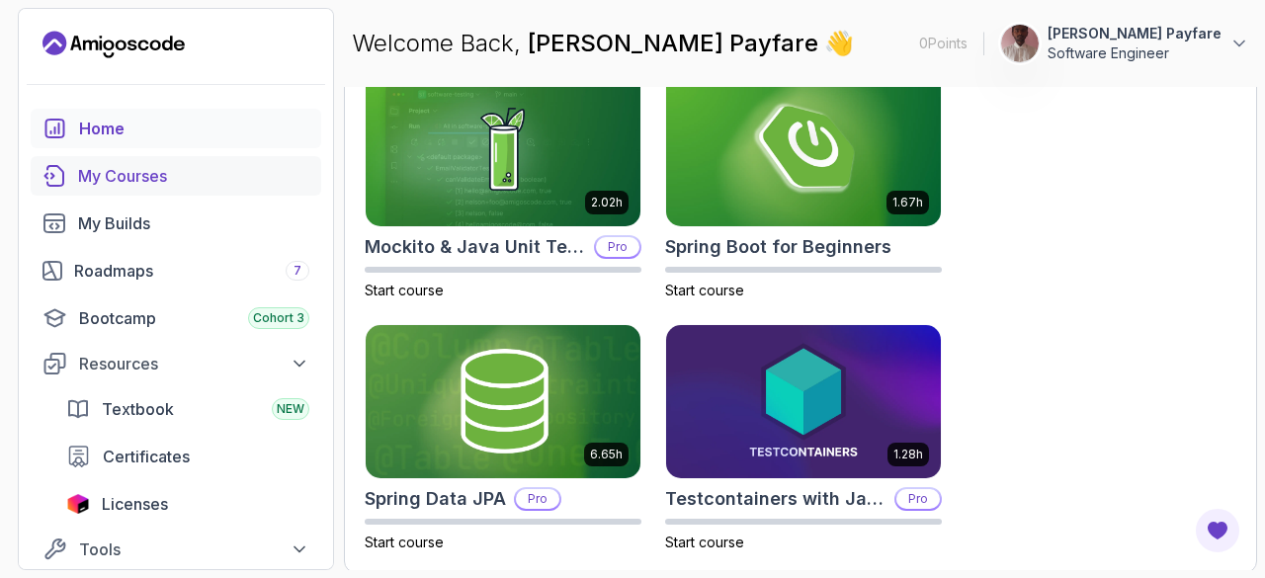
click at [142, 181] on div "My Courses" at bounding box center [193, 176] width 231 height 24
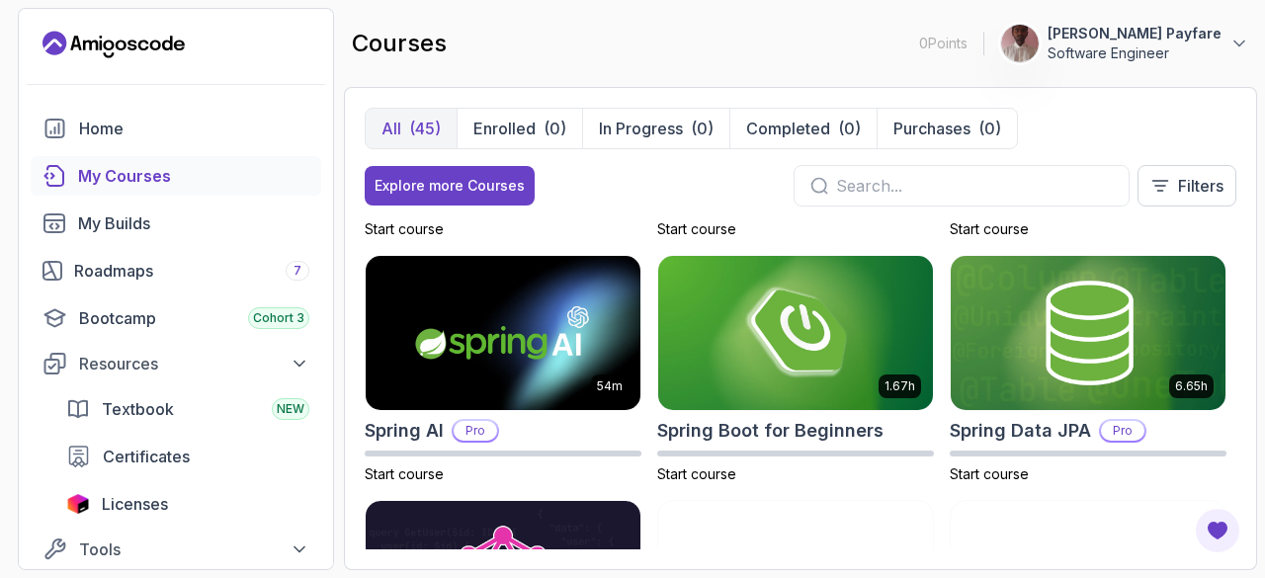
scroll to position [2902, 0]
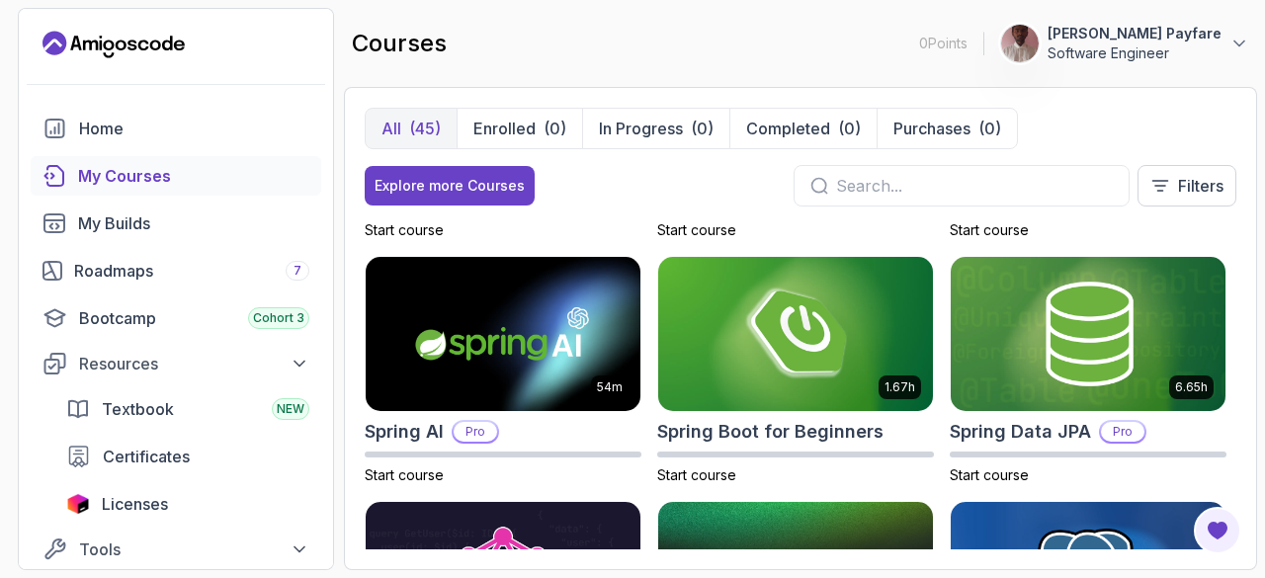
click at [522, 437] on div "Spring AI Pro" at bounding box center [503, 432] width 277 height 28
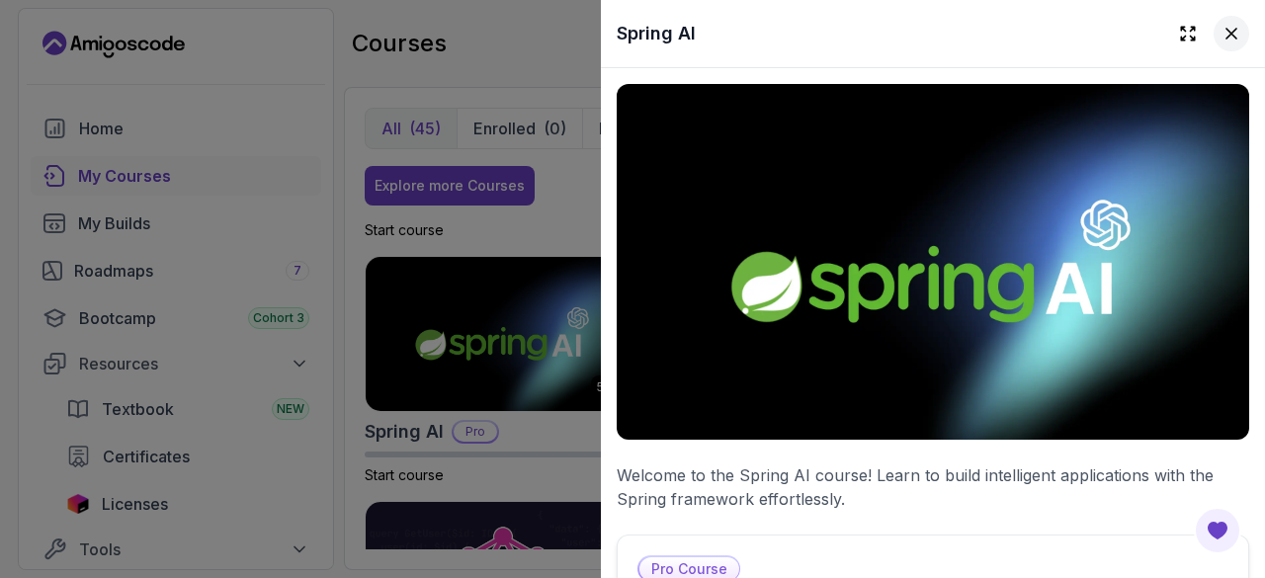
click at [1222, 33] on icon at bounding box center [1232, 34] width 20 height 20
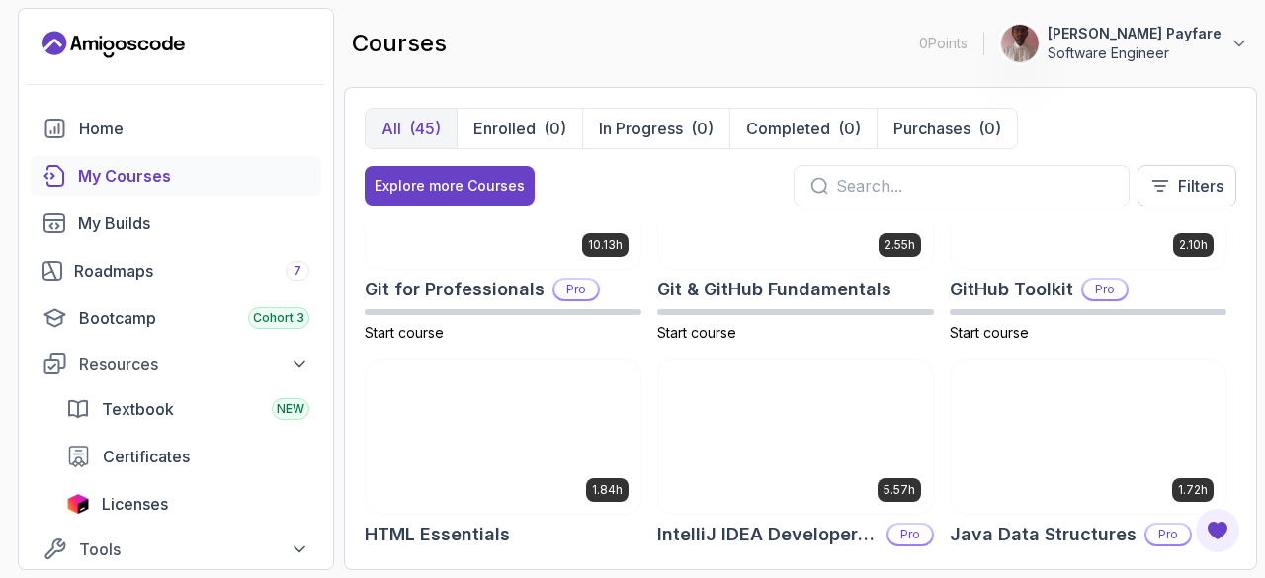
scroll to position [696, 0]
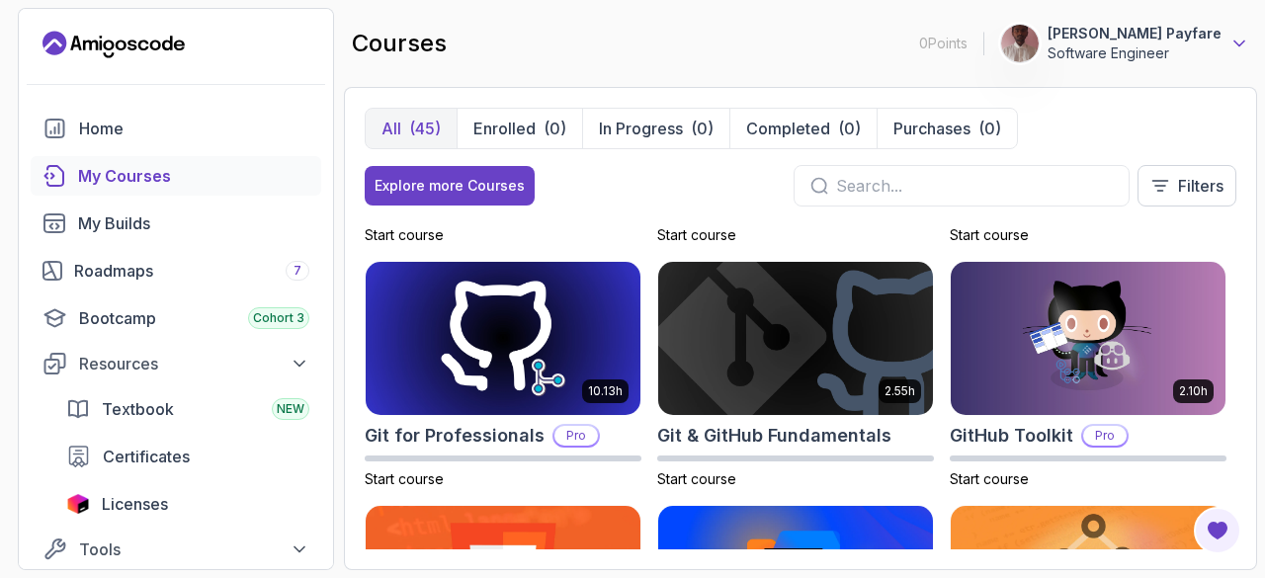
click at [1241, 42] on icon at bounding box center [1240, 44] width 20 height 20
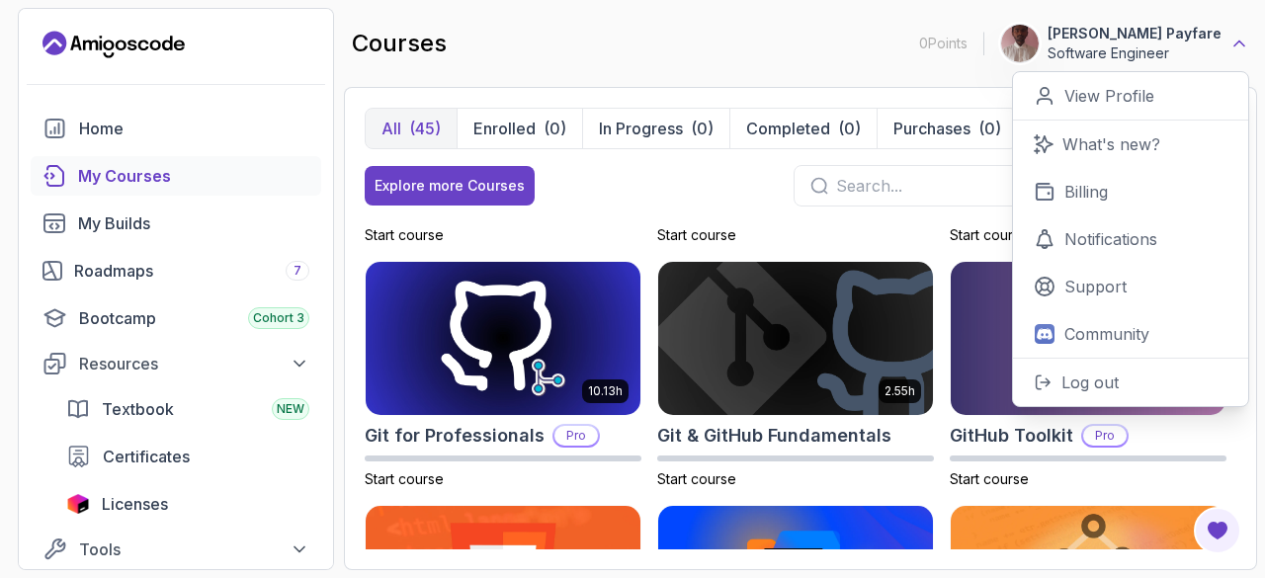
click at [1239, 44] on icon at bounding box center [1240, 44] width 20 height 20
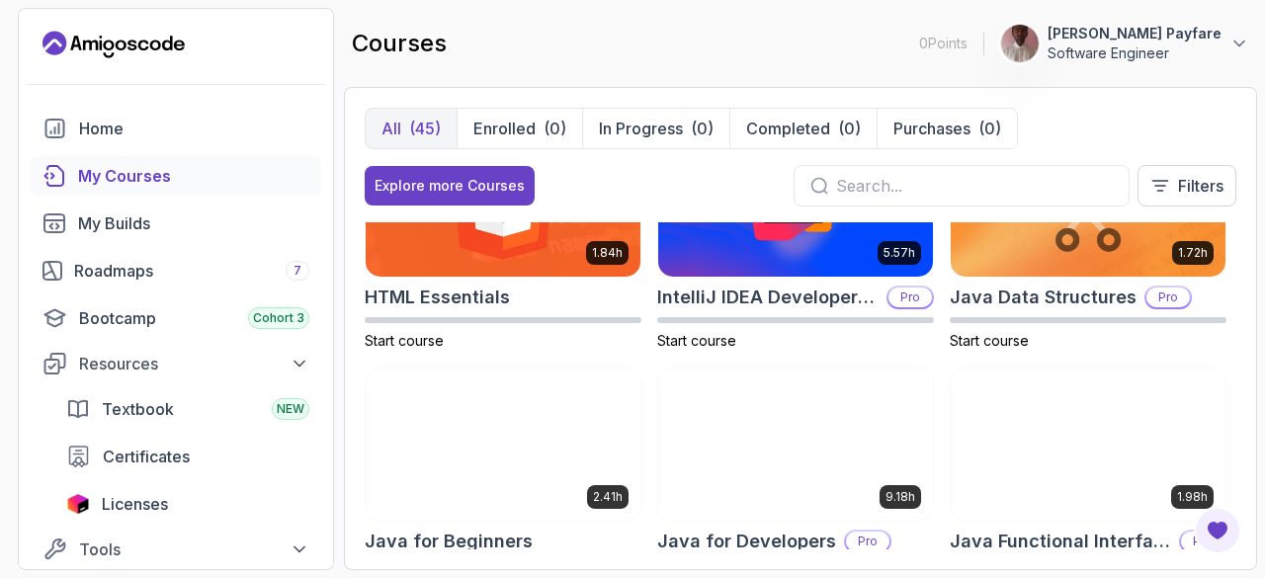
scroll to position [1036, 0]
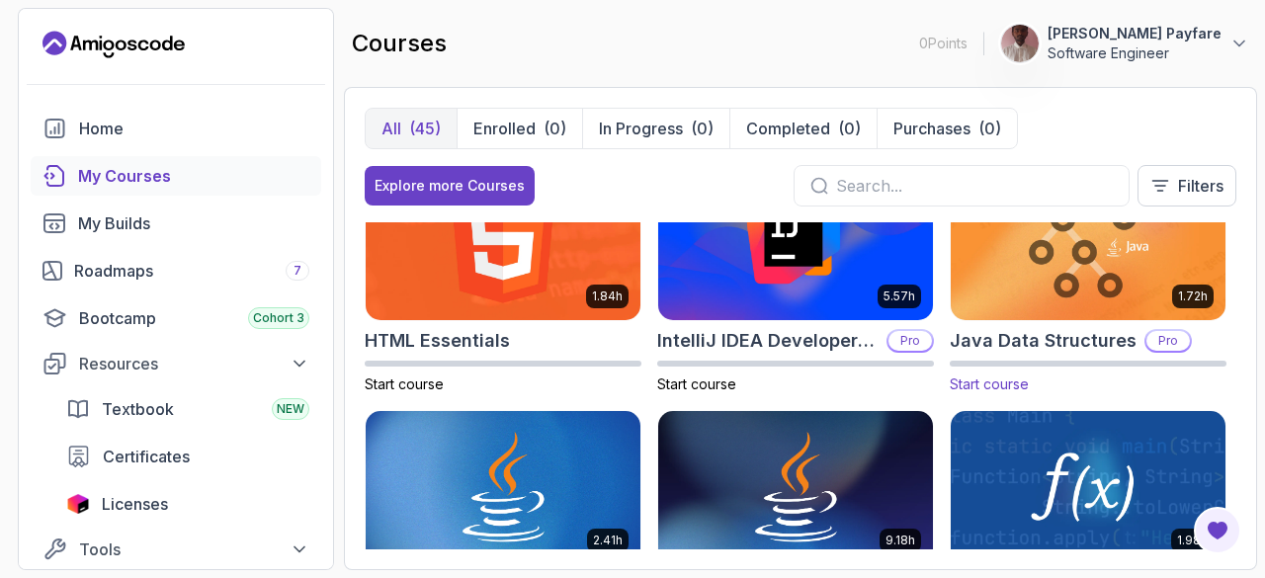
click at [1080, 272] on img at bounding box center [1088, 242] width 289 height 161
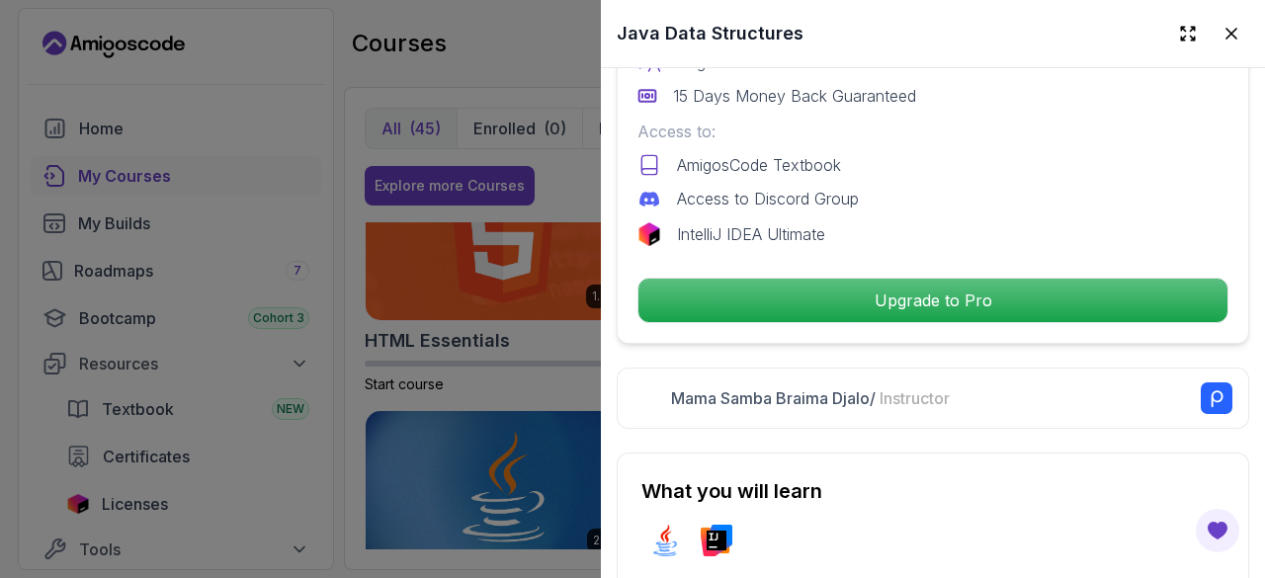
scroll to position [639, 0]
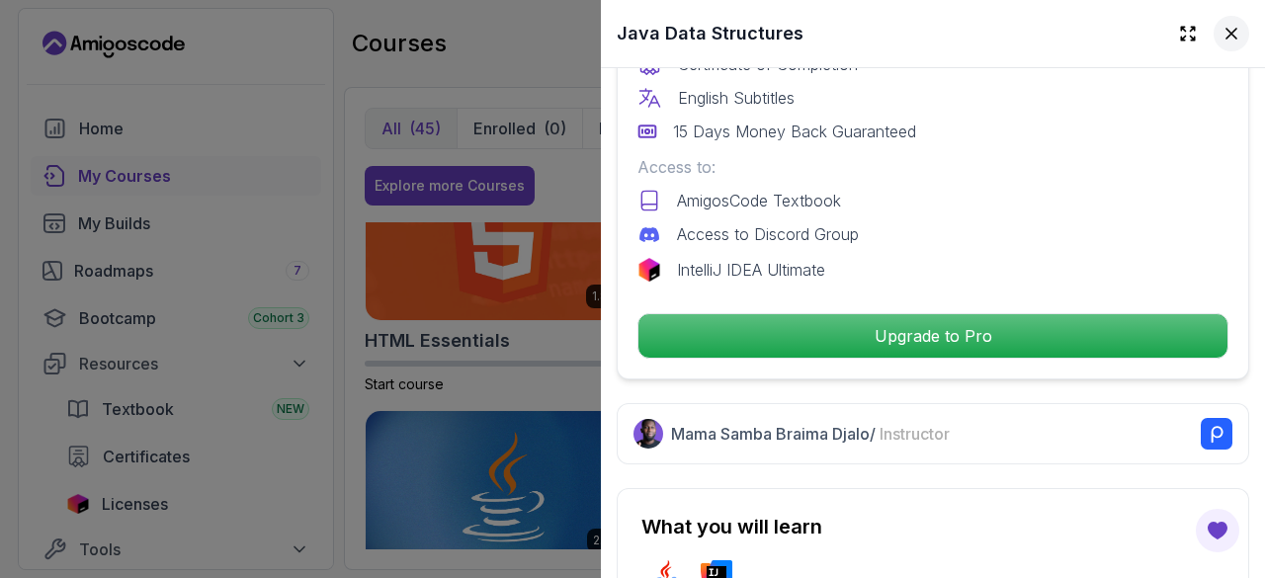
click at [1223, 33] on icon at bounding box center [1232, 34] width 20 height 20
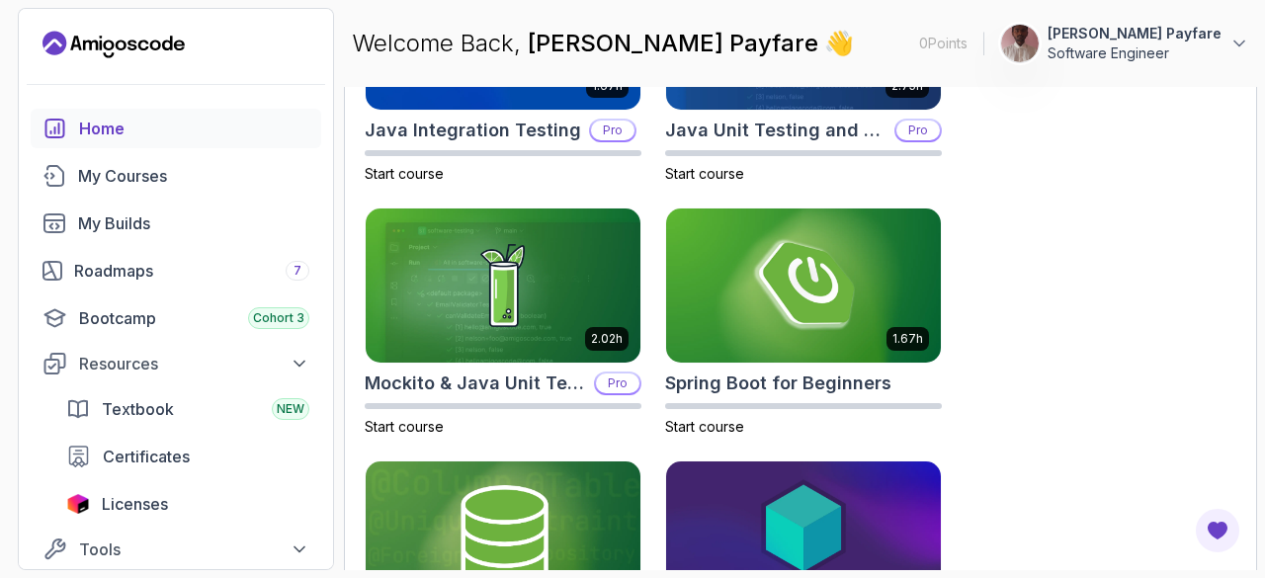
scroll to position [1067, 0]
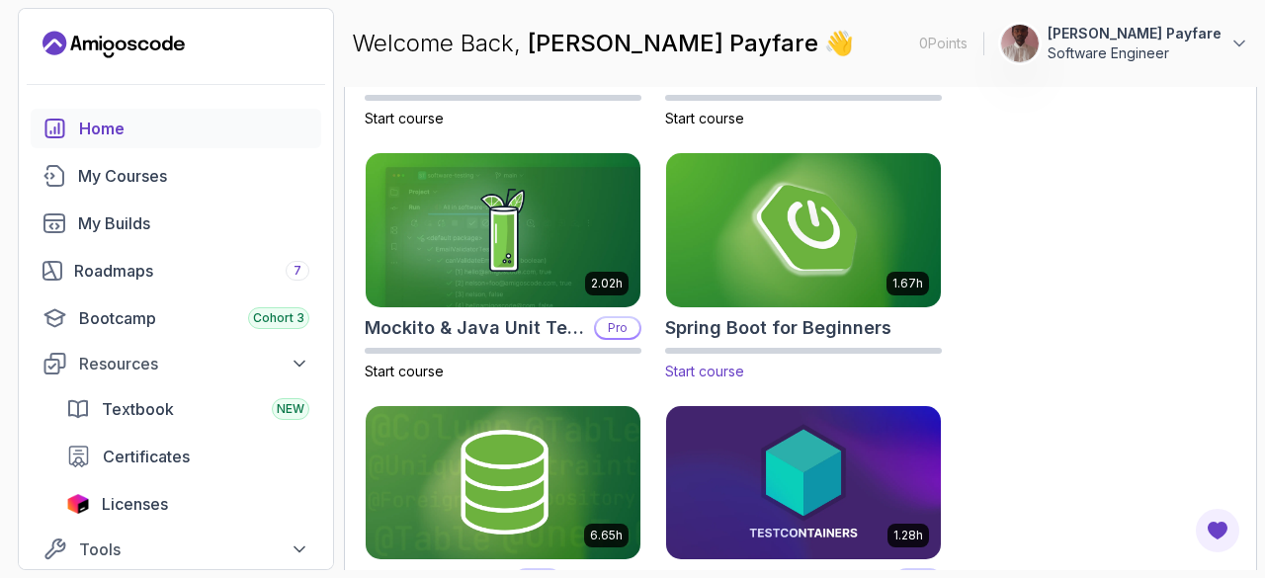
click at [828, 266] on img at bounding box center [803, 229] width 289 height 161
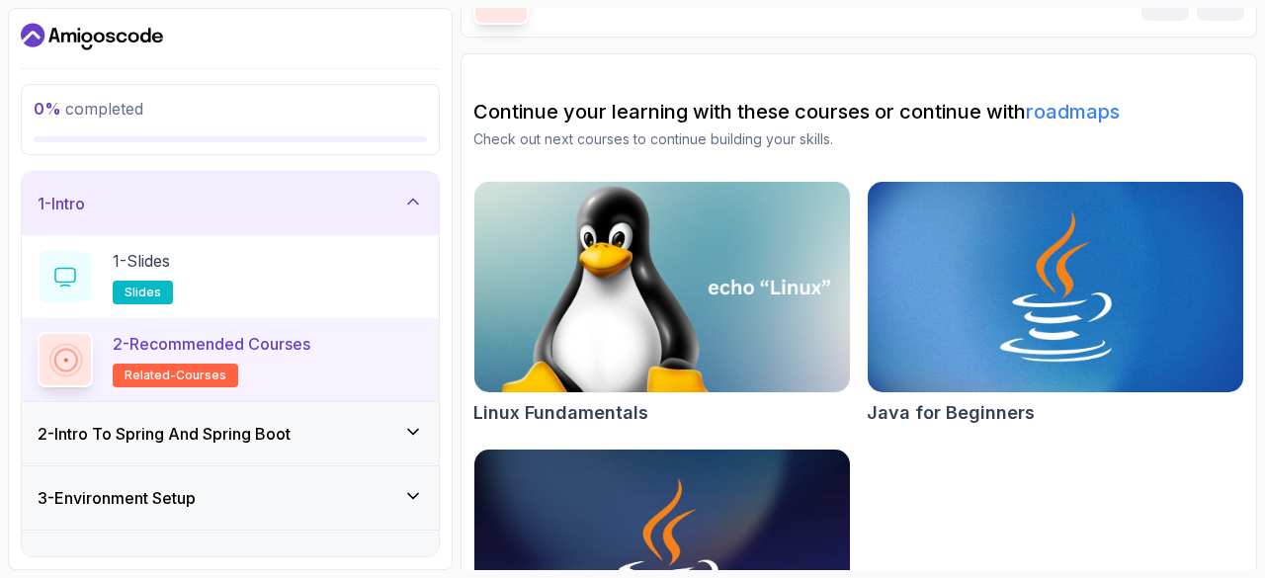
scroll to position [264, 0]
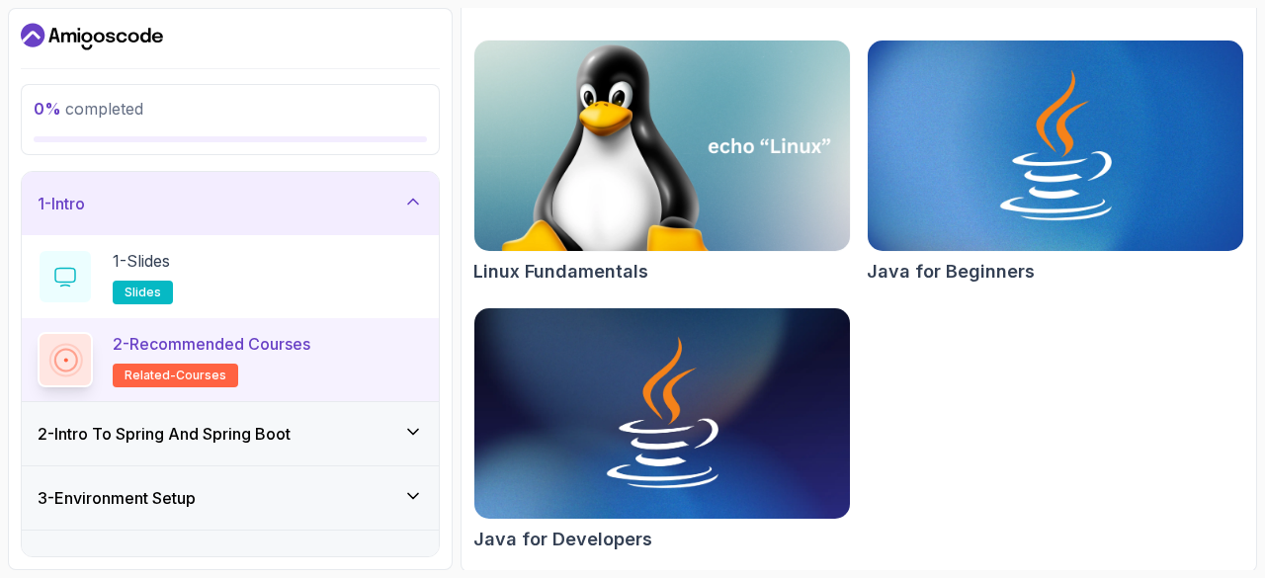
click at [727, 152] on img at bounding box center [663, 146] width 394 height 221
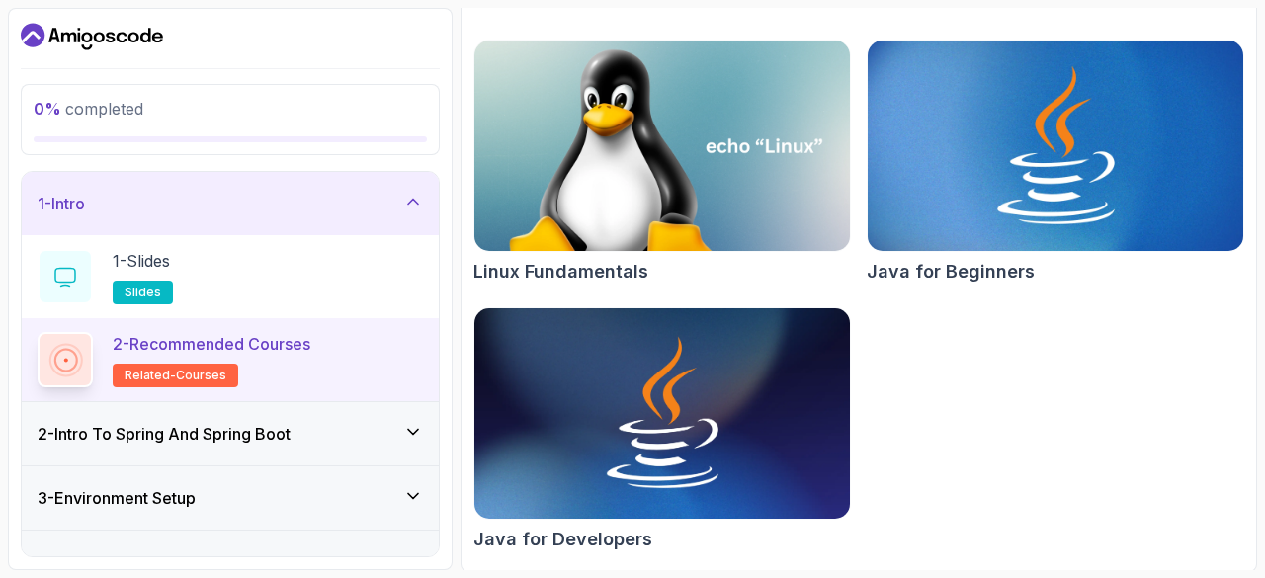
click at [993, 178] on img at bounding box center [1056, 146] width 394 height 221
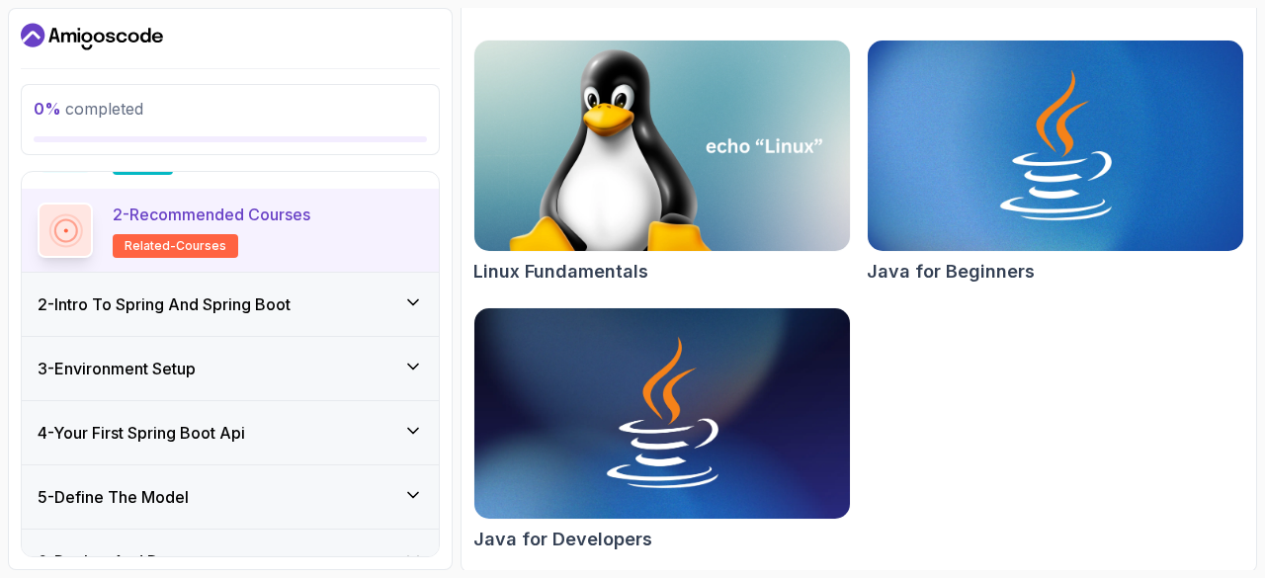
scroll to position [142, 0]
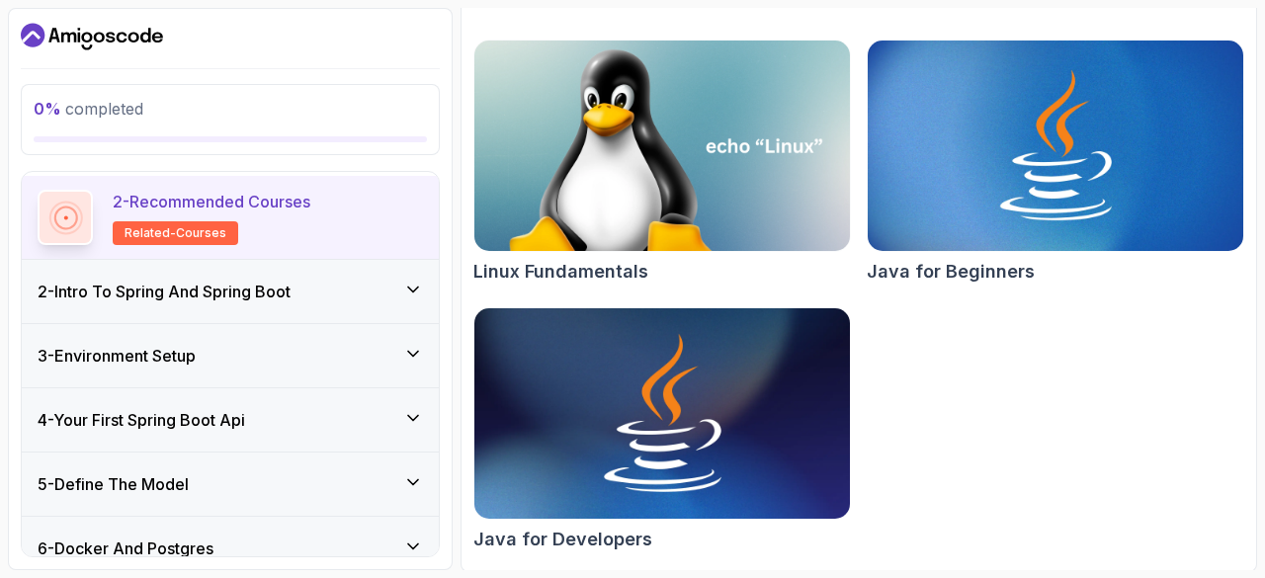
click at [691, 446] on img at bounding box center [663, 413] width 394 height 221
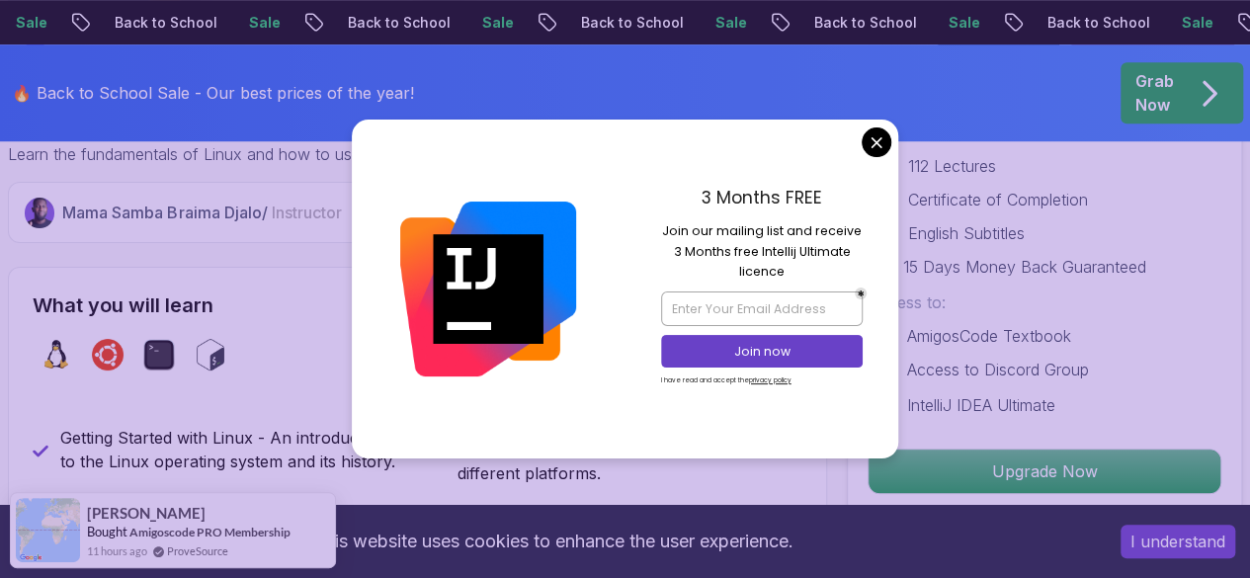
scroll to position [654, 0]
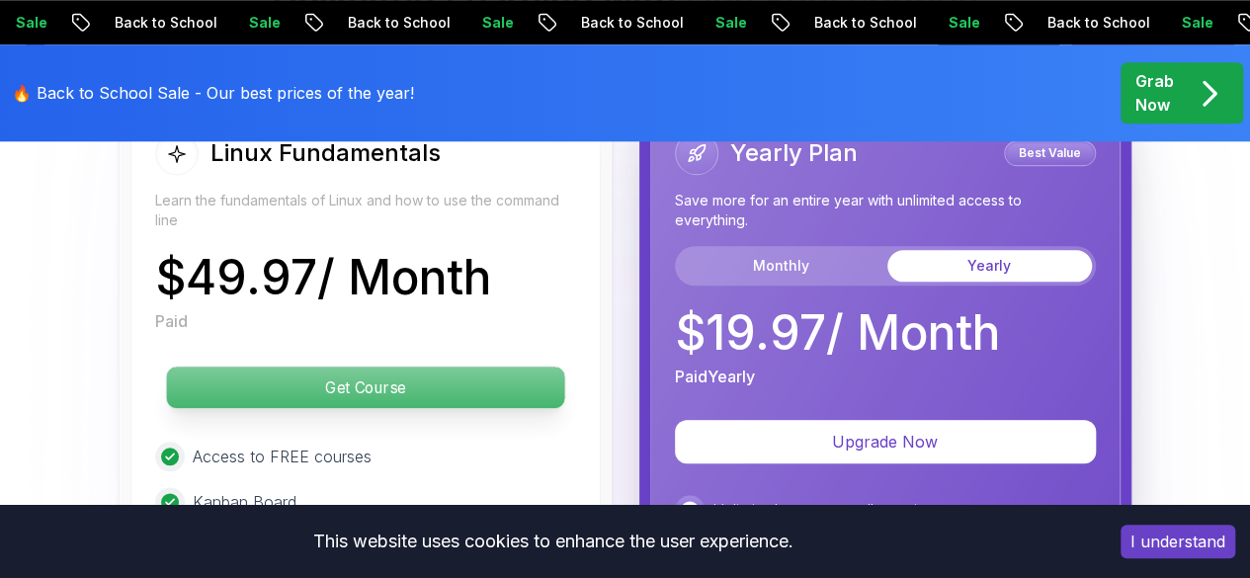
scroll to position [4679, 0]
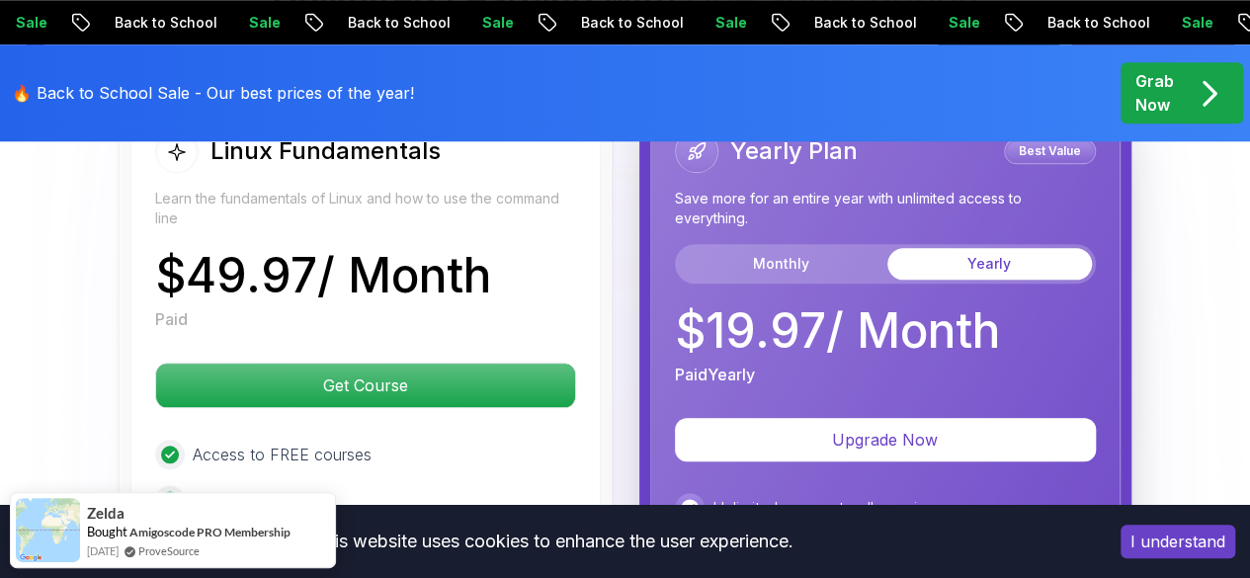
click at [974, 248] on button "Yearly" at bounding box center [990, 264] width 205 height 32
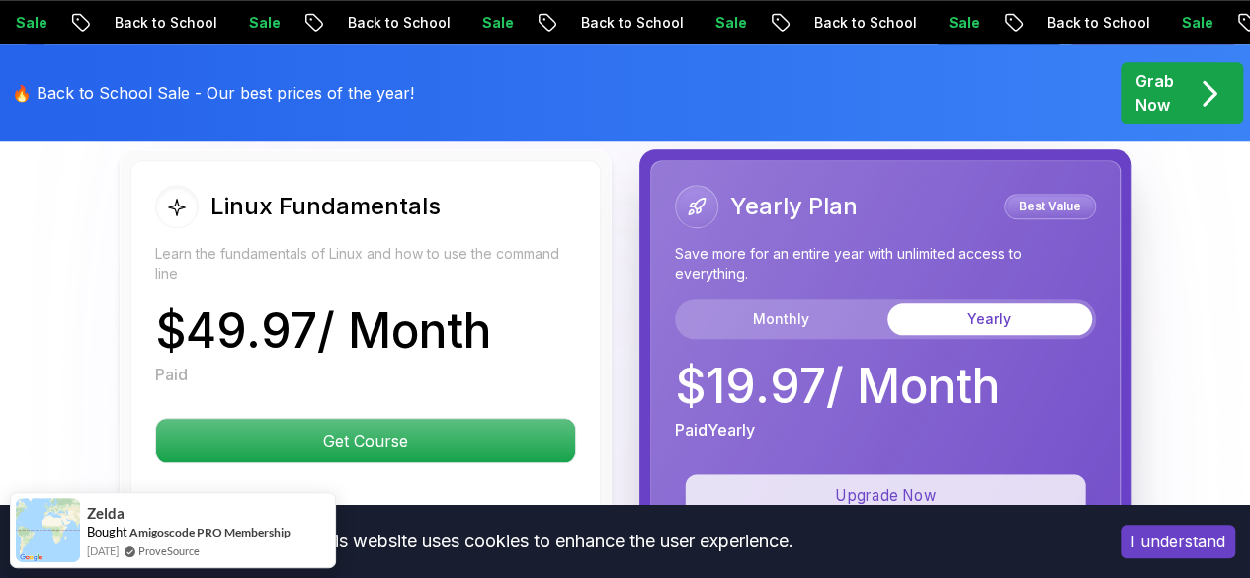
scroll to position [4630, 0]
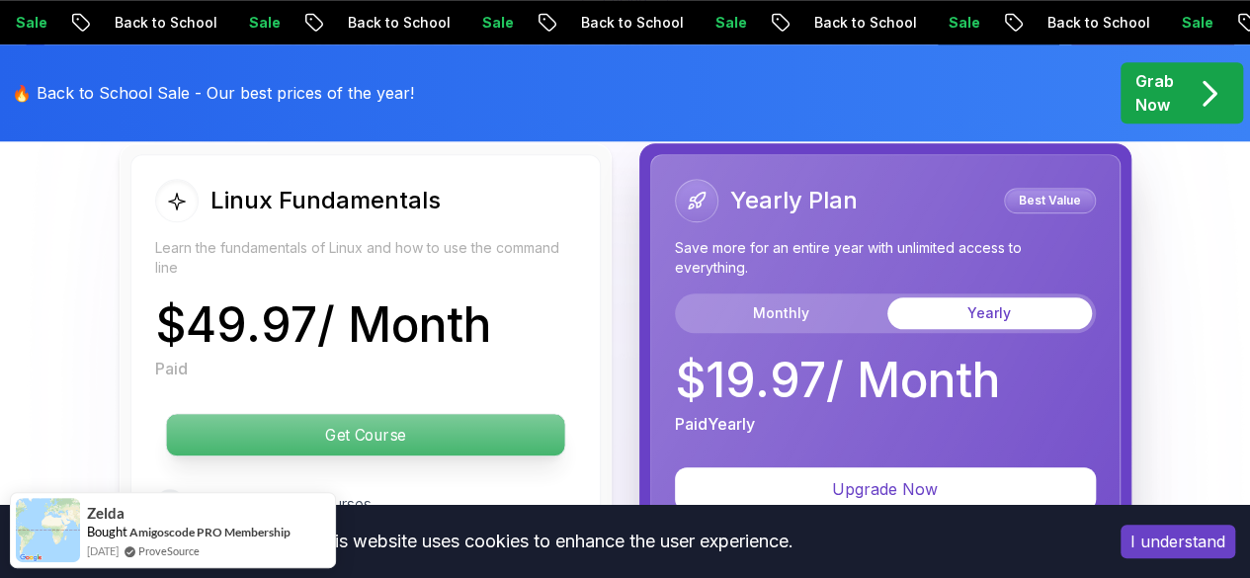
click at [473, 431] on p "Get Course" at bounding box center [365, 435] width 398 height 42
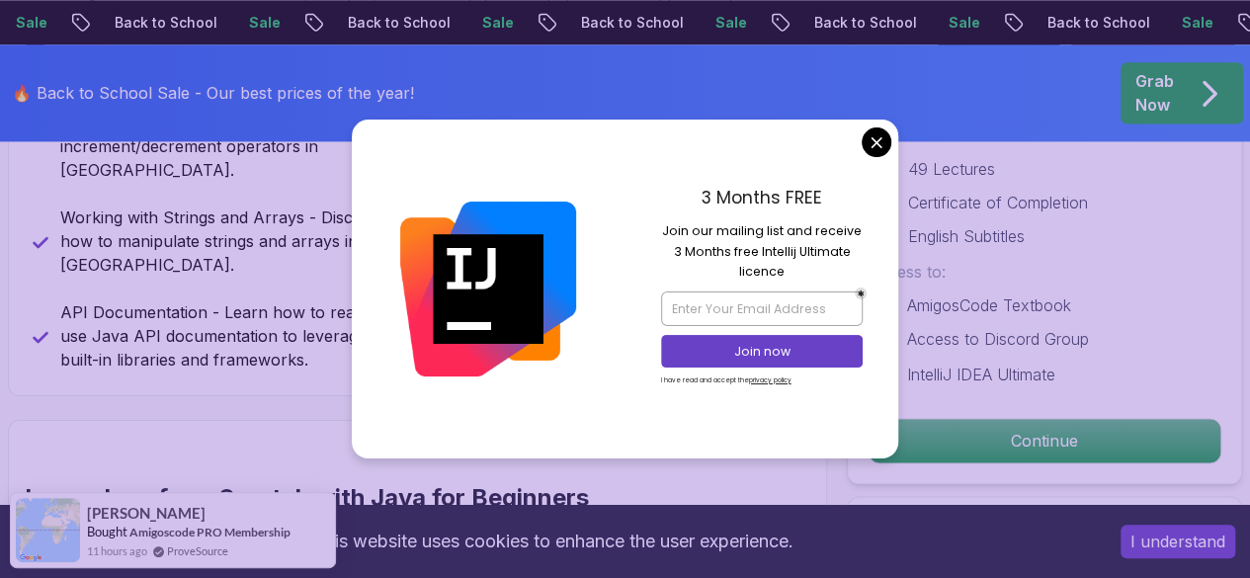
scroll to position [1337, 0]
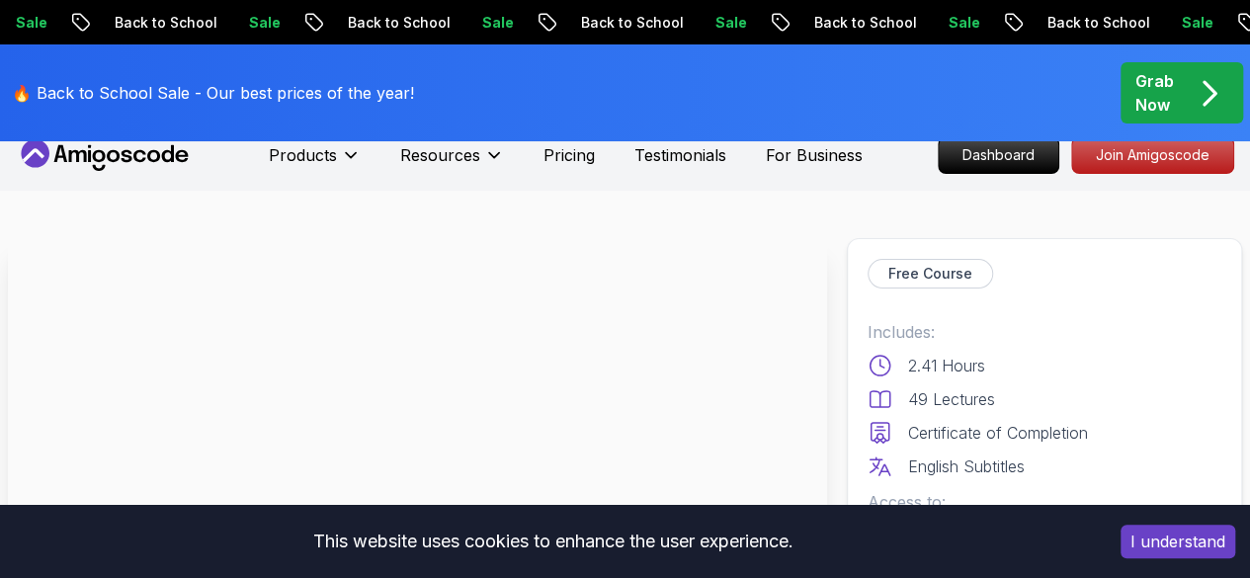
scroll to position [0, 0]
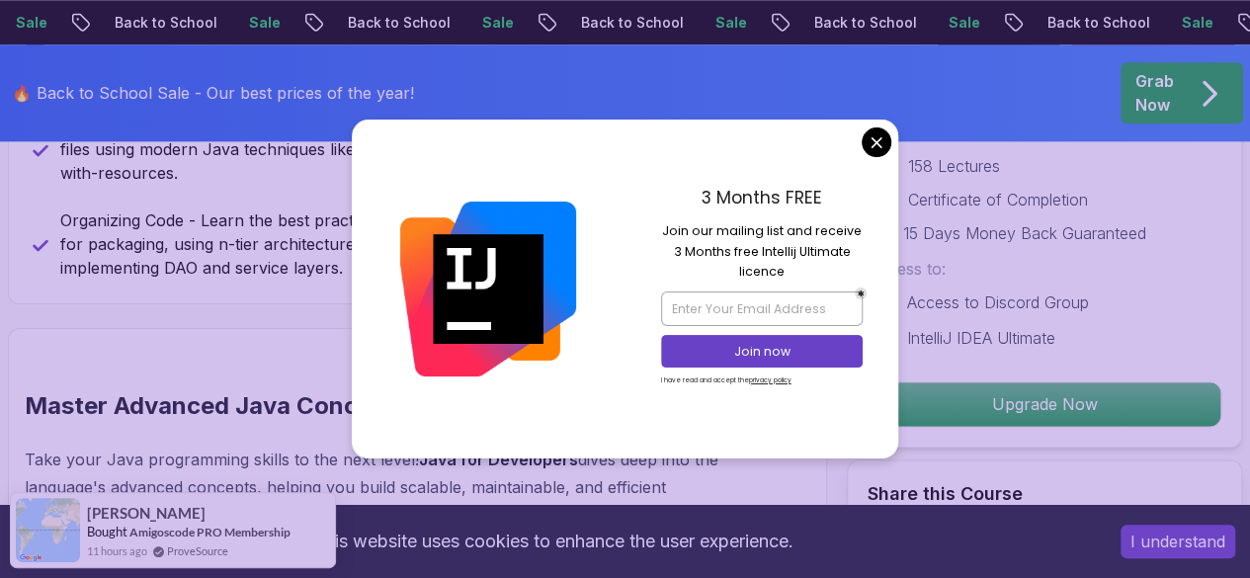
scroll to position [1163, 0]
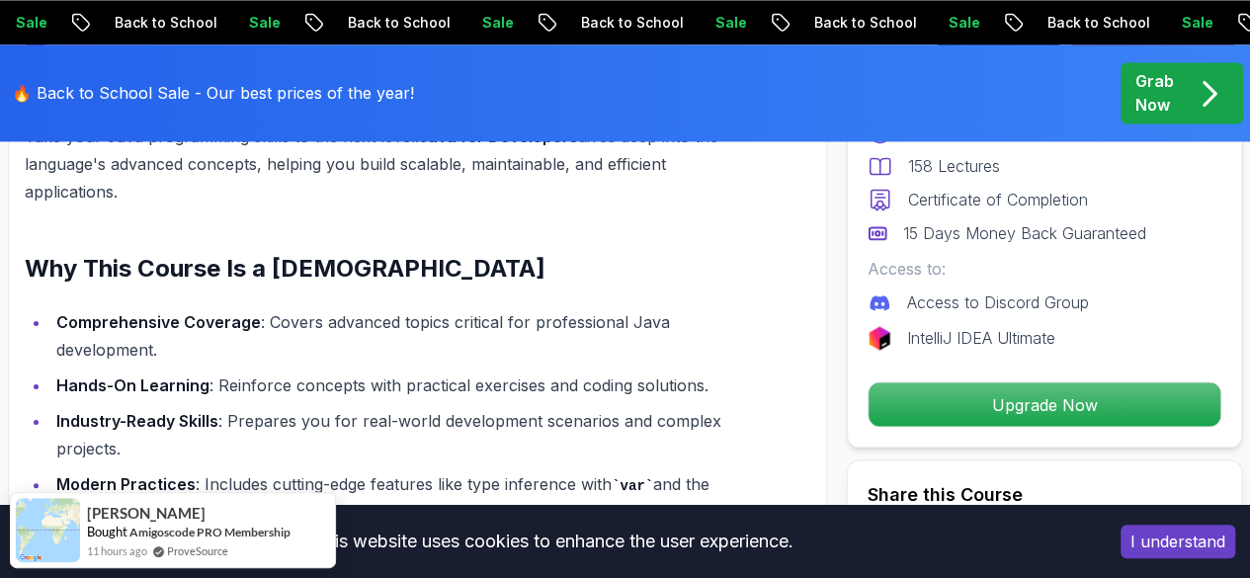
scroll to position [1468, 0]
